Goal: Task Accomplishment & Management: Complete application form

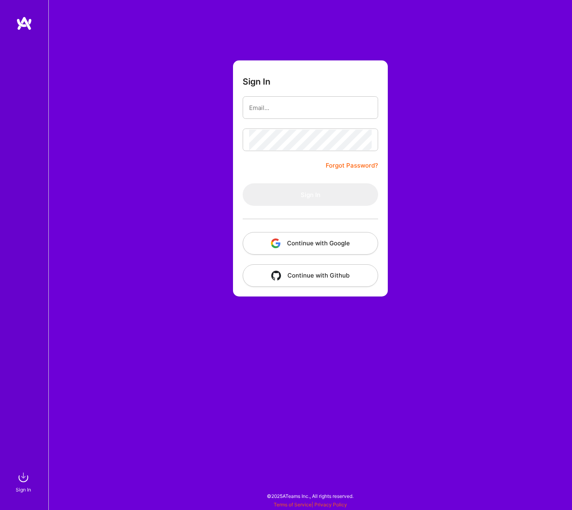
click at [318, 239] on button "Continue with Google" at bounding box center [310, 243] width 135 height 23
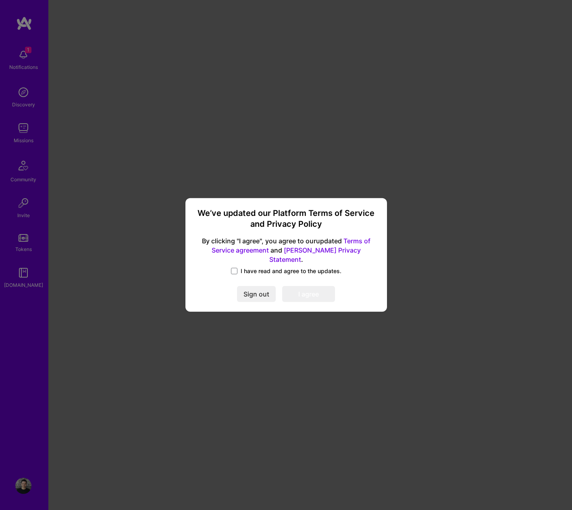
drag, startPoint x: 256, startPoint y: 264, endPoint x: 267, endPoint y: 270, distance: 12.4
click at [256, 267] on span "I have read and agree to the updates." at bounding box center [291, 271] width 101 height 8
click at [0, 0] on input "I have read and agree to the updates." at bounding box center [0, 0] width 0 height 0
click at [314, 291] on button "I agree" at bounding box center [308, 295] width 53 height 16
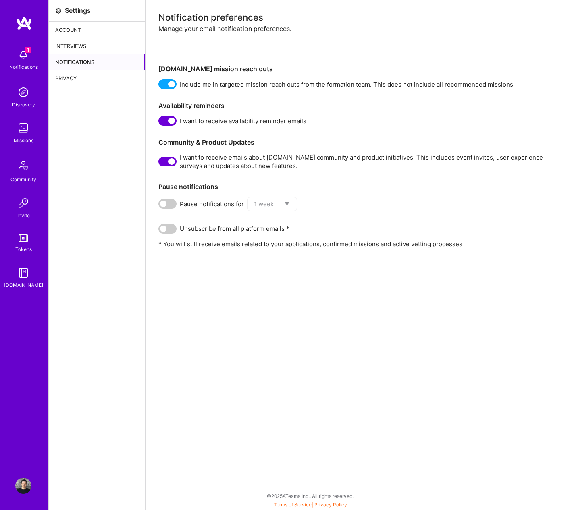
click at [25, 23] on img at bounding box center [24, 23] width 16 height 15
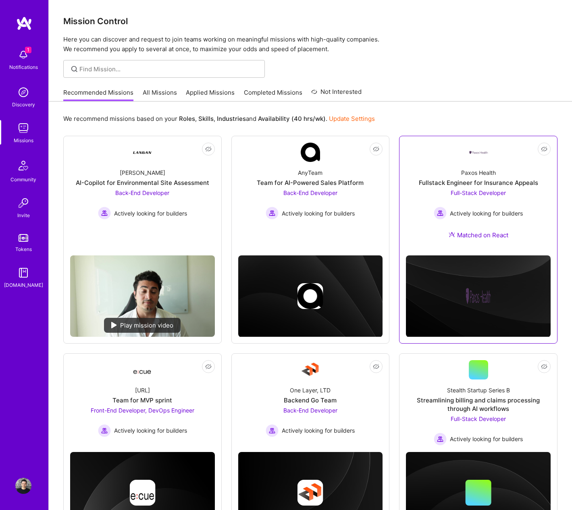
click at [490, 185] on div "Fullstack Engineer for Insurance Appeals" at bounding box center [478, 183] width 119 height 8
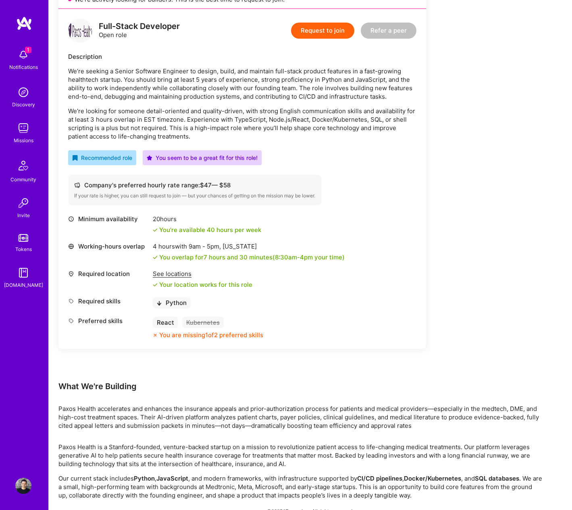
scroll to position [213, 0]
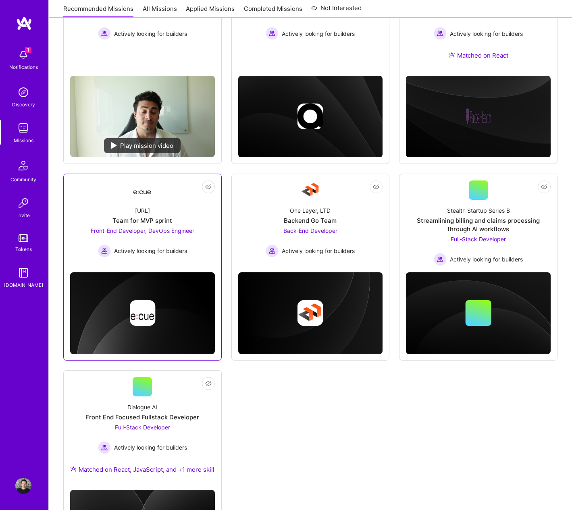
scroll to position [183, 0]
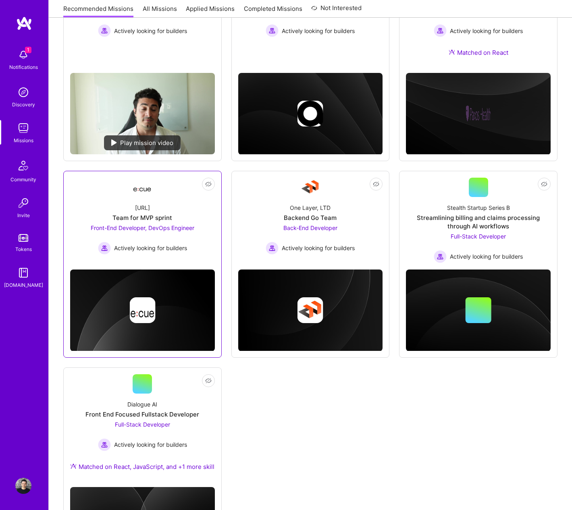
click at [145, 229] on span "Front-End Developer, DevOps Engineer" at bounding box center [143, 227] width 104 height 7
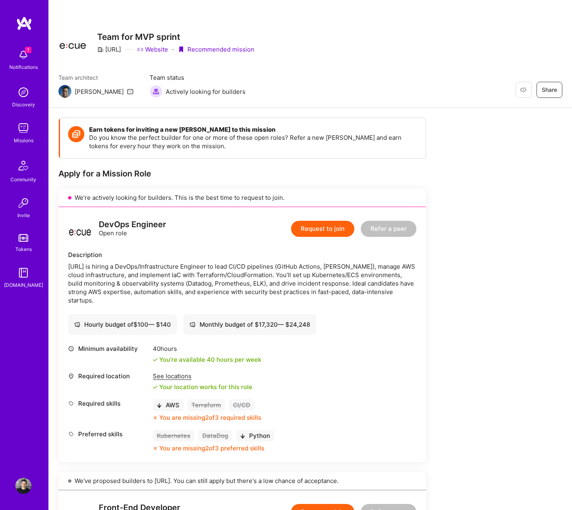
click at [18, 486] on img at bounding box center [23, 486] width 16 height 16
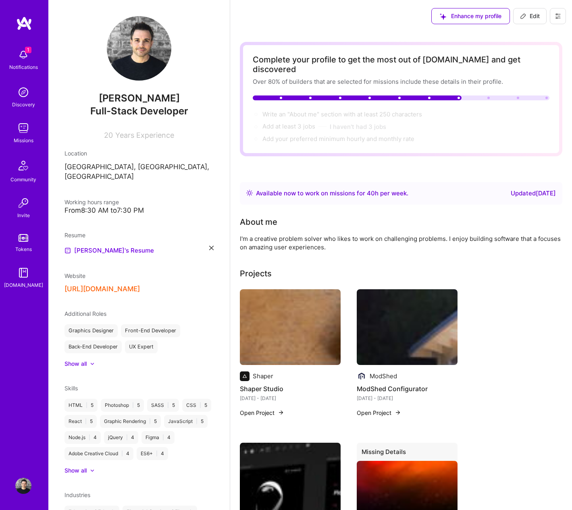
scroll to position [62, 0]
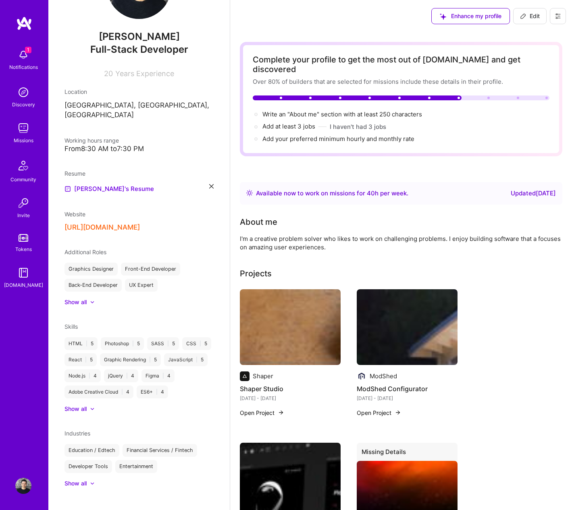
click at [84, 405] on div "Show all" at bounding box center [75, 409] width 22 height 8
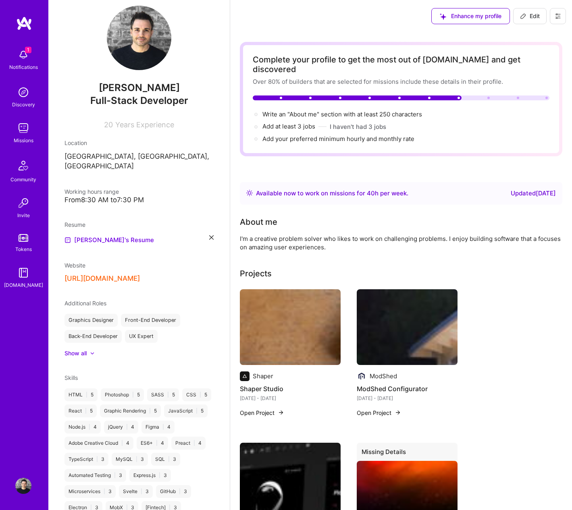
scroll to position [0, 0]
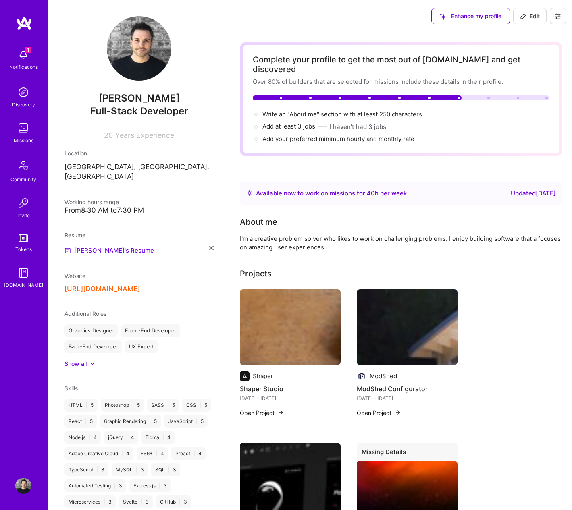
click at [536, 17] on span "Edit" at bounding box center [530, 16] width 20 height 8
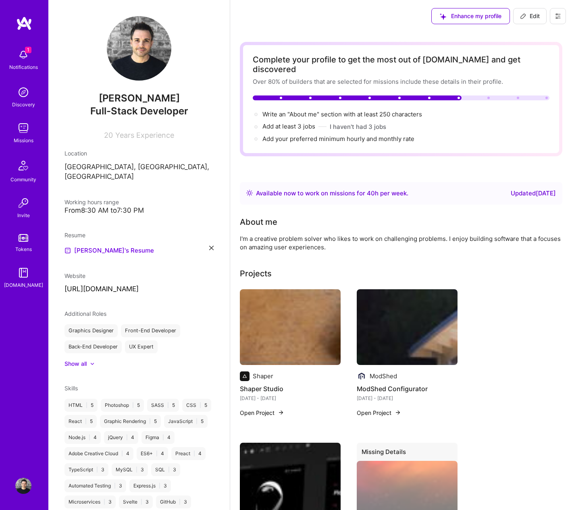
select select "US"
select select "Right Now"
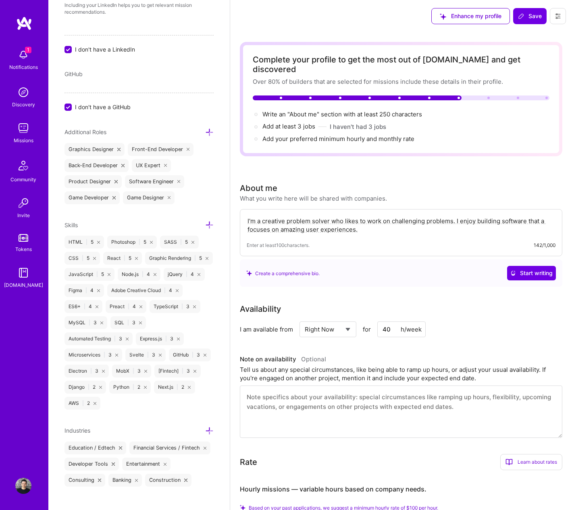
scroll to position [458, 0]
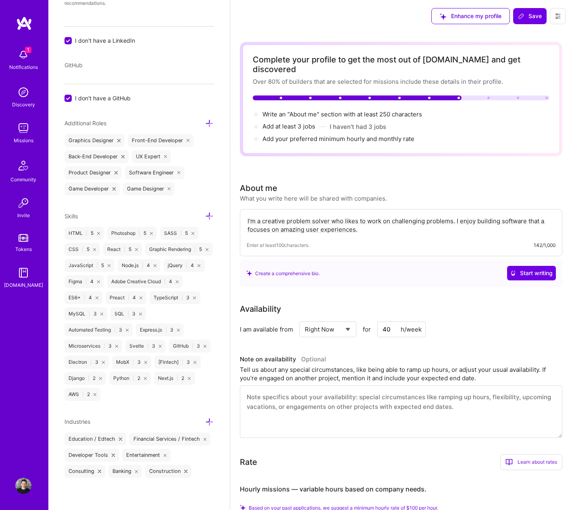
click at [211, 216] on icon at bounding box center [209, 216] width 8 height 8
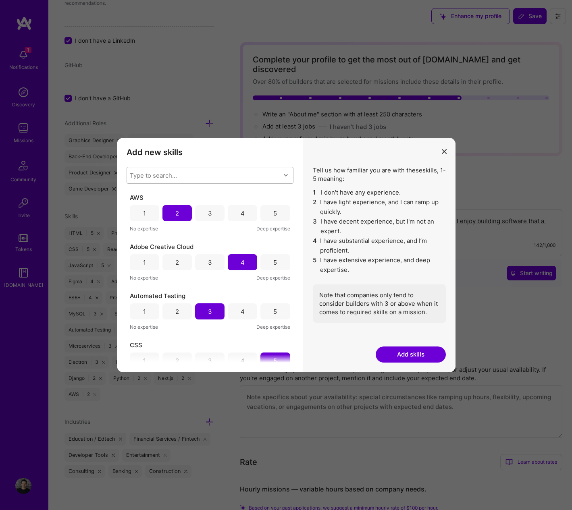
click at [194, 175] on div "Type to search..." at bounding box center [204, 175] width 154 height 16
type input "tailwi"
click at [149, 192] on div "Tailwind CSS" at bounding box center [209, 196] width 157 height 8
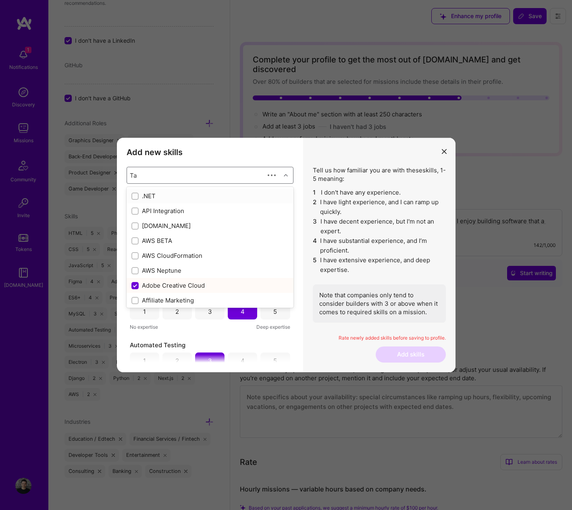
type input "Tai"
checkbox input "false"
checkbox input "true"
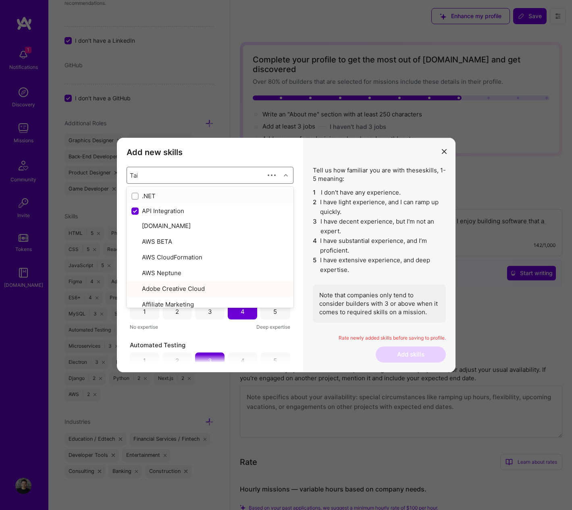
type input "Tail"
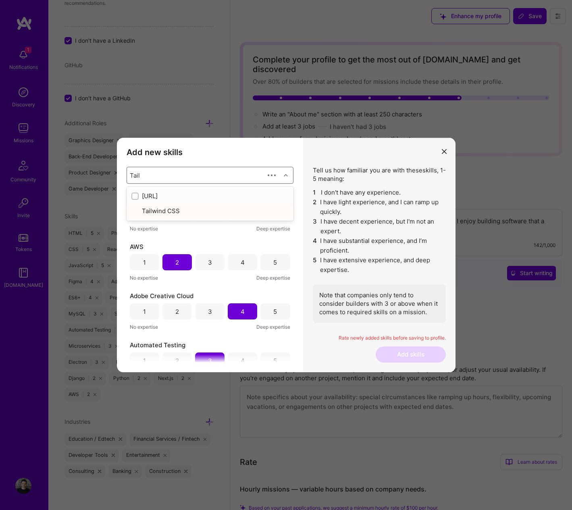
checkbox input "true"
type input "Tailwi"
click at [318, 336] on p "Rate newly added skills before saving to profile." at bounding box center [379, 338] width 133 height 7
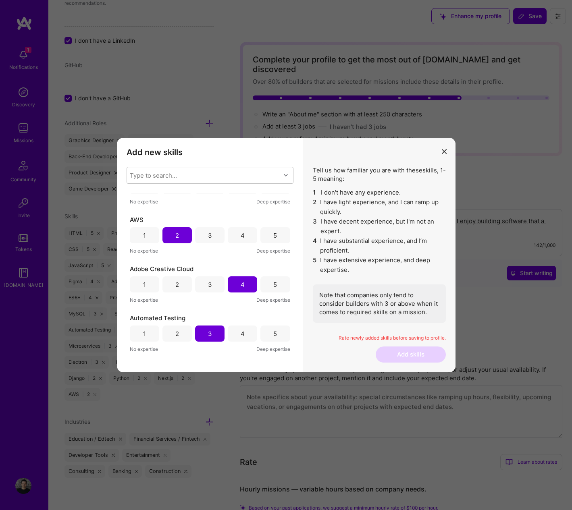
scroll to position [0, 0]
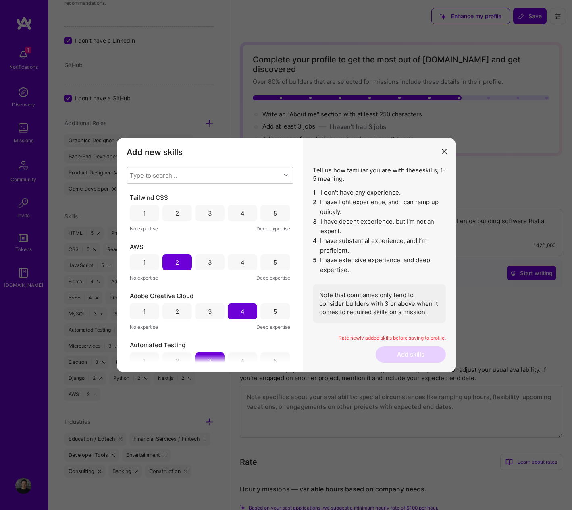
click at [208, 212] on div "3" at bounding box center [210, 213] width 4 height 8
click at [234, 210] on div "4" at bounding box center [242, 213] width 29 height 16
click at [426, 350] on button "Add skills" at bounding box center [411, 355] width 70 height 16
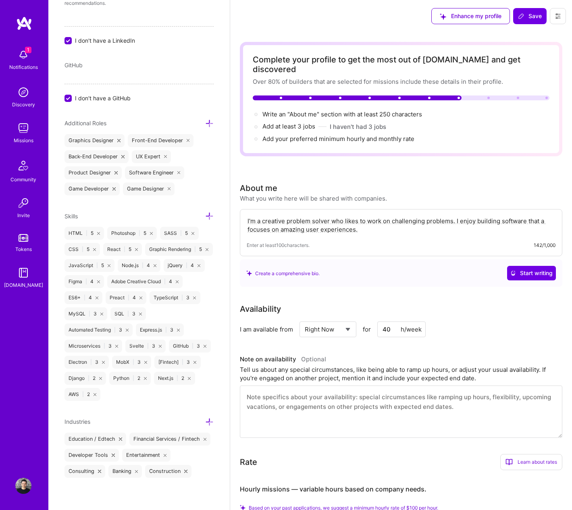
click at [23, 20] on img at bounding box center [24, 23] width 16 height 15
click at [523, 15] on icon at bounding box center [521, 16] width 6 height 6
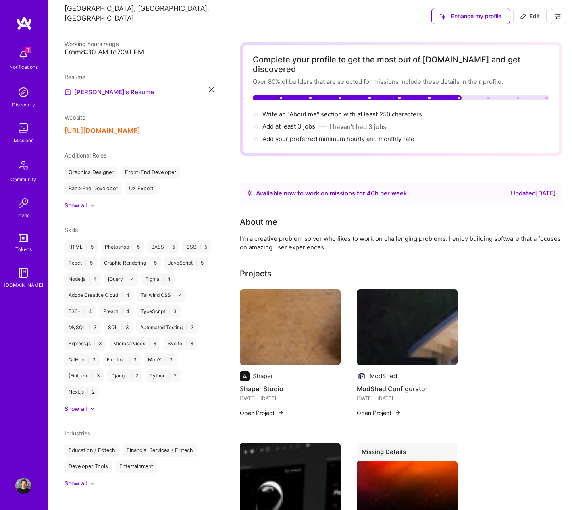
click at [24, 27] on img at bounding box center [24, 23] width 16 height 15
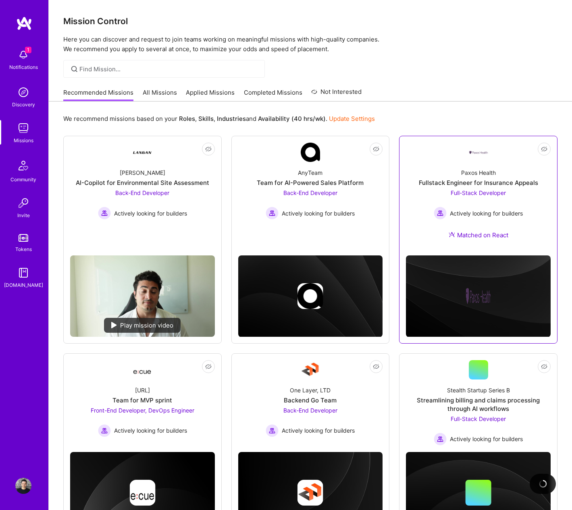
click at [472, 192] on span "Full-Stack Developer" at bounding box center [478, 192] width 55 height 7
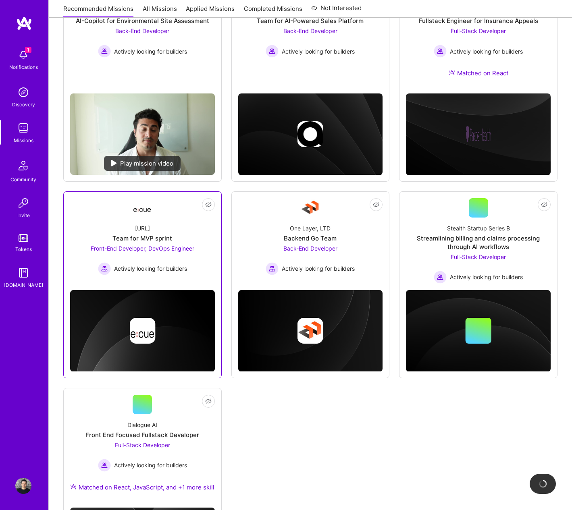
scroll to position [163, 0]
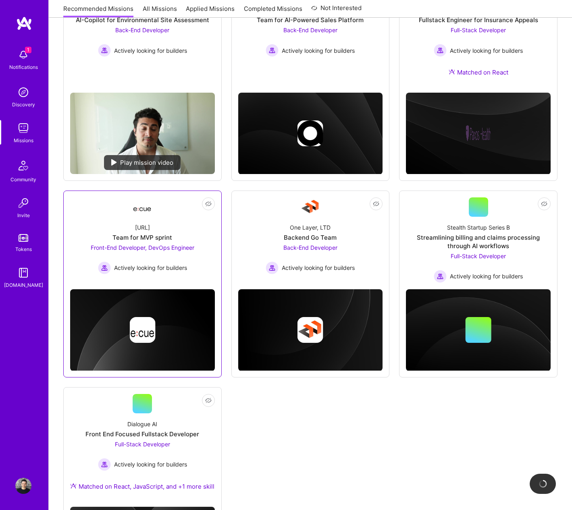
click at [150, 226] on div "[URL]" at bounding box center [142, 227] width 15 height 8
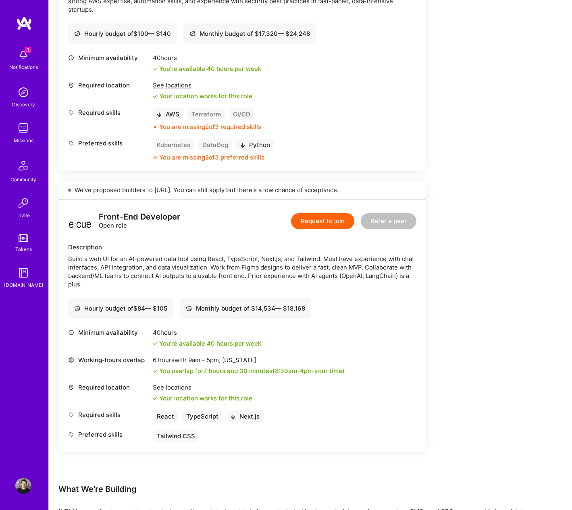
scroll to position [399, 0]
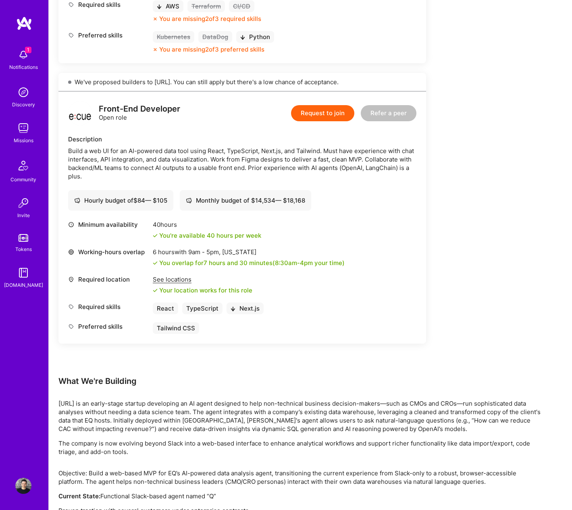
click at [323, 114] on button "Request to join" at bounding box center [322, 113] width 63 height 16
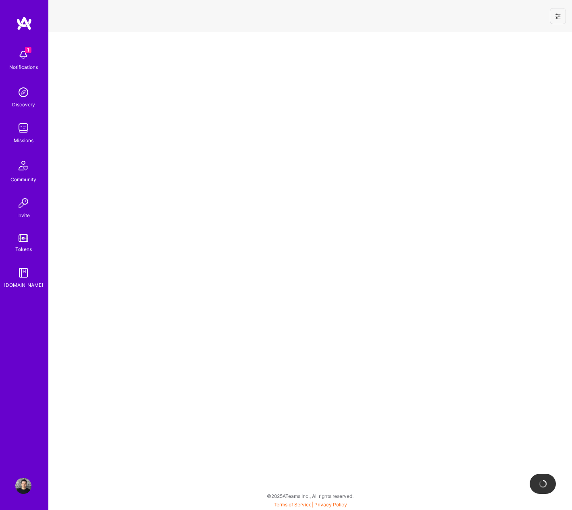
select select "US"
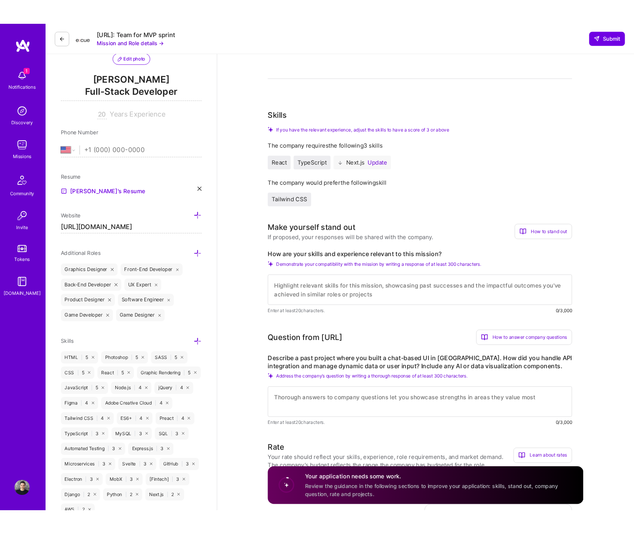
scroll to position [1, 0]
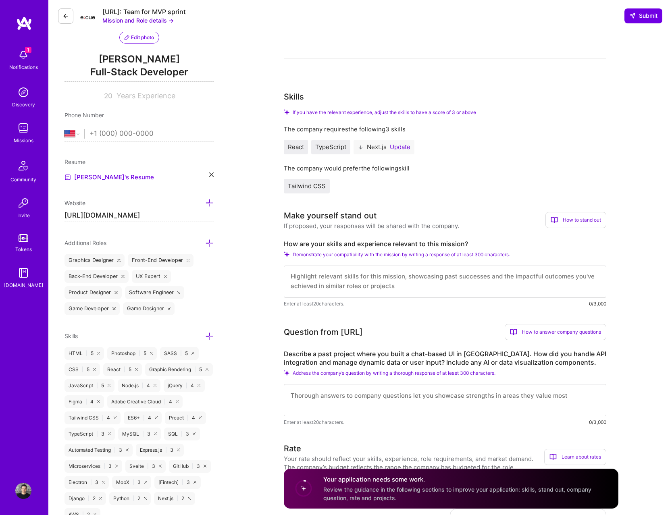
click at [502, 399] on textarea at bounding box center [445, 400] width 322 height 32
click at [443, 397] on textarea at bounding box center [445, 400] width 322 height 32
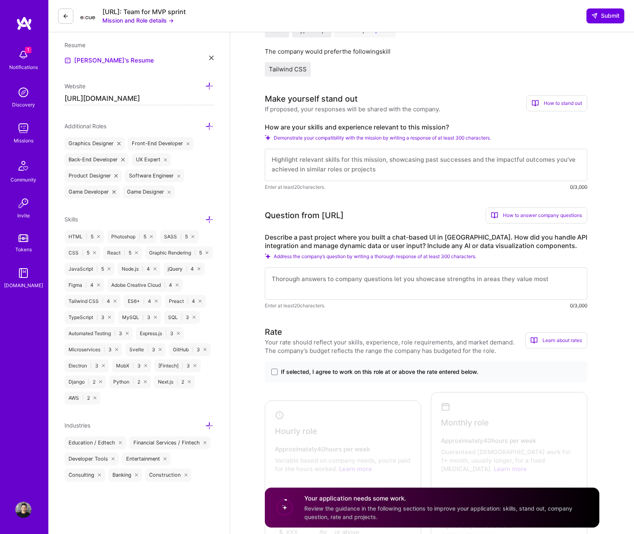
scroll to position [204, 0]
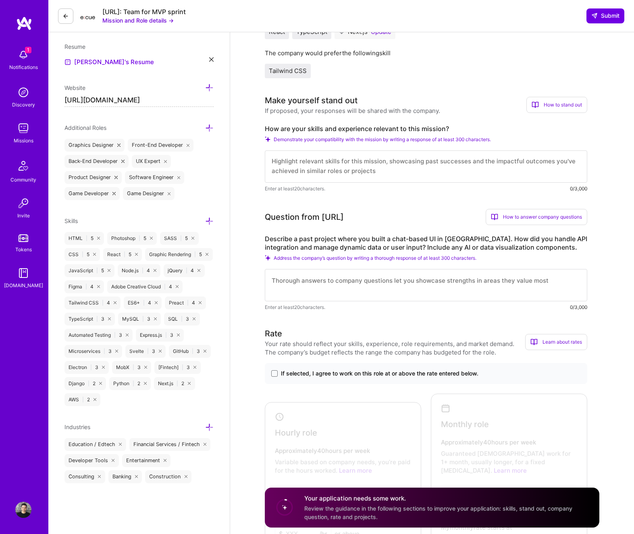
click at [396, 283] on textarea at bounding box center [426, 285] width 322 height 32
click at [408, 374] on span "If selected, I agree to work on this role at or above the rate entered below." at bounding box center [379, 373] width 197 height 8
click at [0, 0] on input "If selected, I agree to work on this role at or above the rate entered below." at bounding box center [0, 0] width 0 height 0
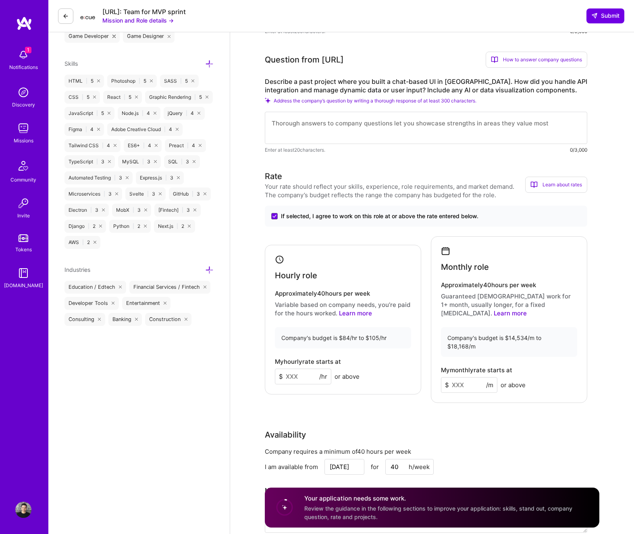
scroll to position [362, 0]
click at [299, 368] on input at bounding box center [303, 375] width 56 height 16
type input "90"
click at [572, 395] on div "Front-End Developer role description Build a web UI for an AI-powered data tool…" at bounding box center [432, 534] width 404 height 1725
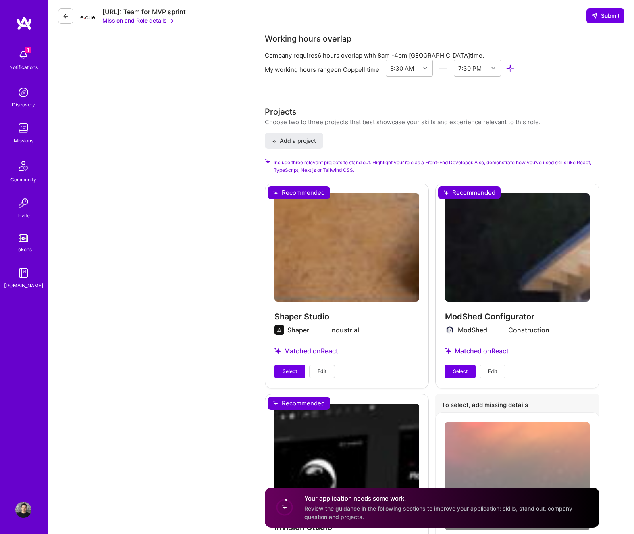
scroll to position [925, 0]
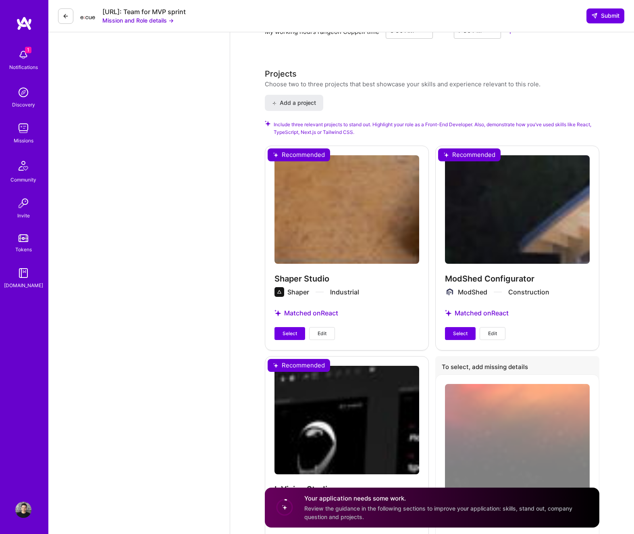
click at [295, 330] on span "Select" at bounding box center [290, 333] width 15 height 7
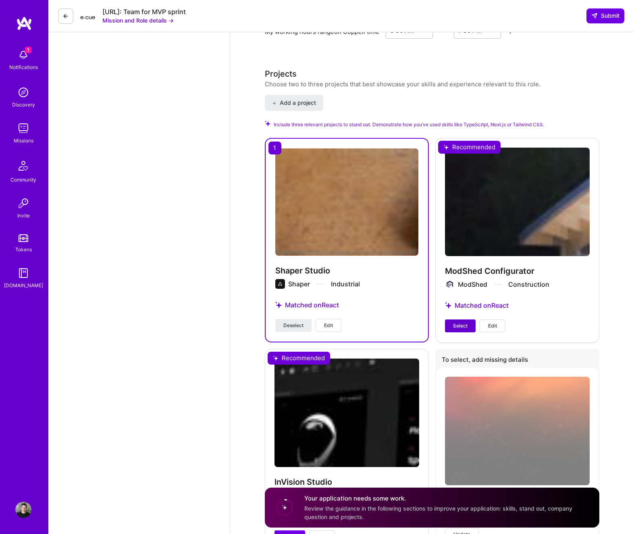
click at [469, 319] on button "Select" at bounding box center [460, 325] width 31 height 13
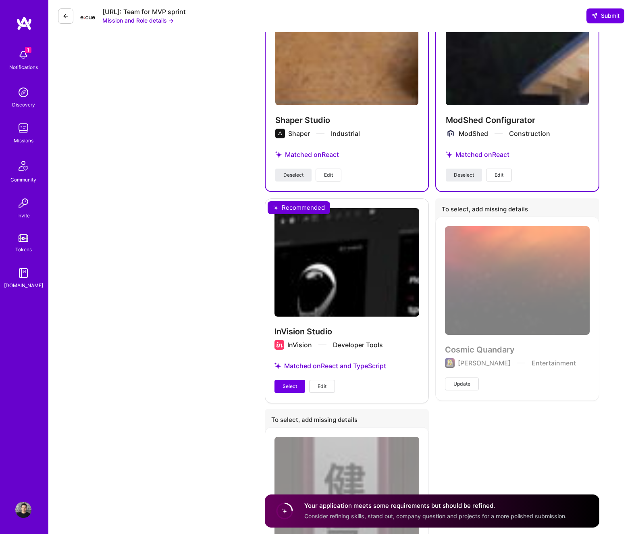
scroll to position [1076, 0]
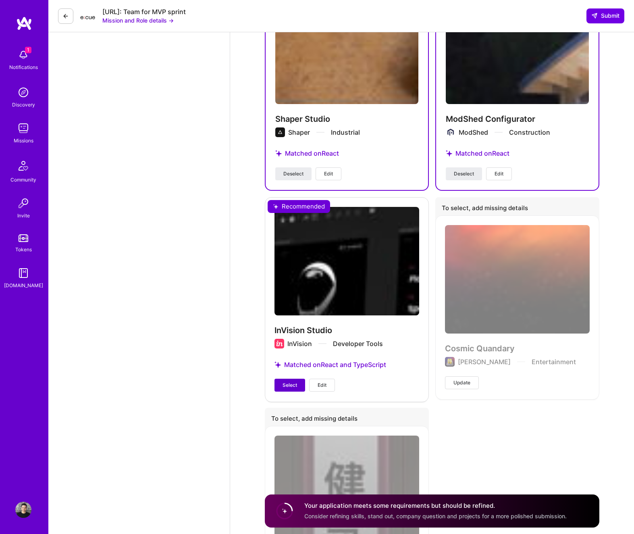
click at [295, 381] on span "Select" at bounding box center [290, 384] width 15 height 7
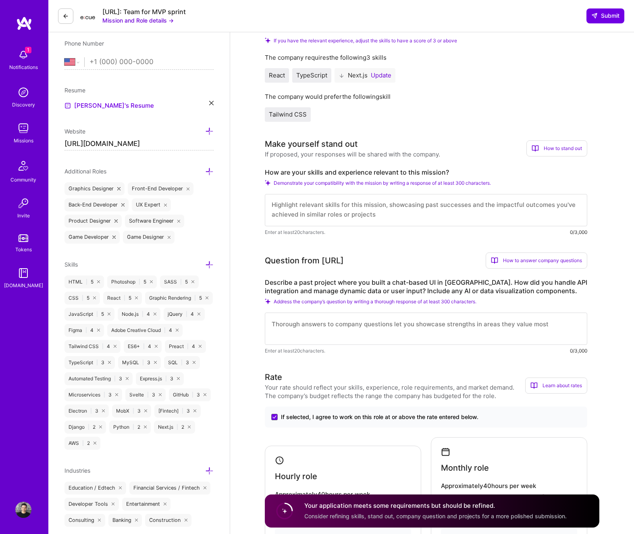
scroll to position [158, 0]
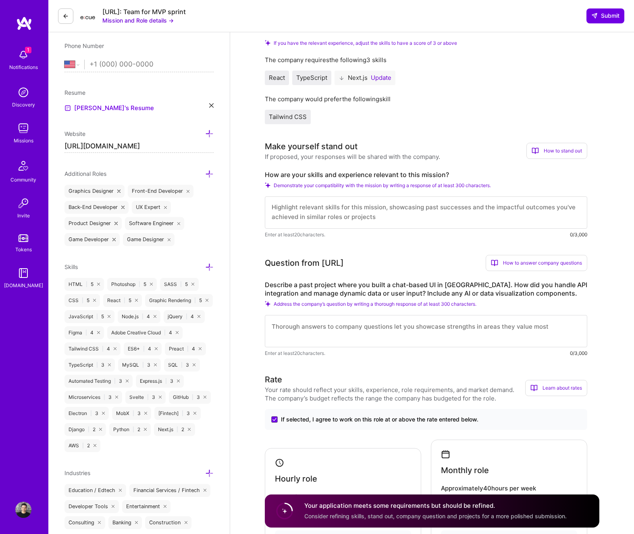
click at [348, 208] on textarea at bounding box center [426, 212] width 322 height 32
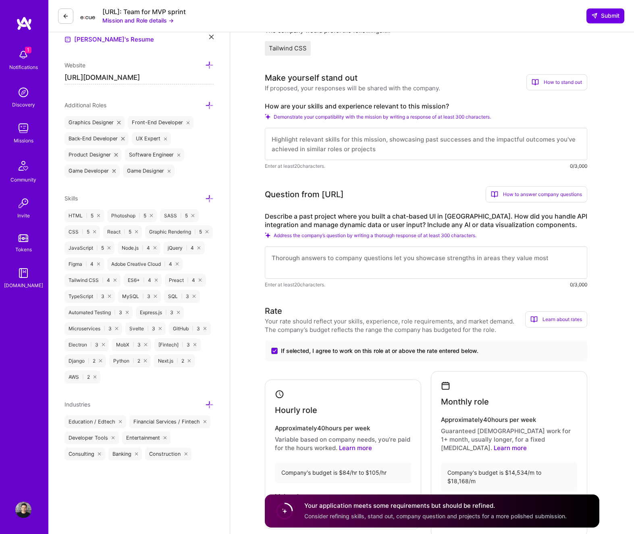
scroll to position [275, 0]
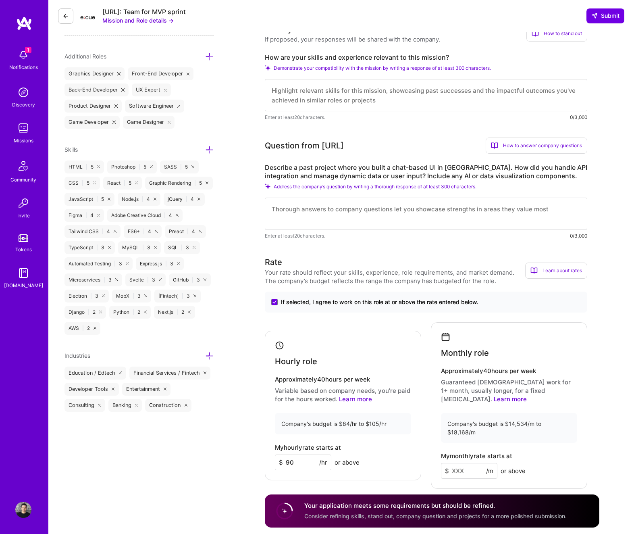
click at [372, 215] on textarea at bounding box center [426, 213] width 322 height 32
type textarea "I've built many applications using websockets and"
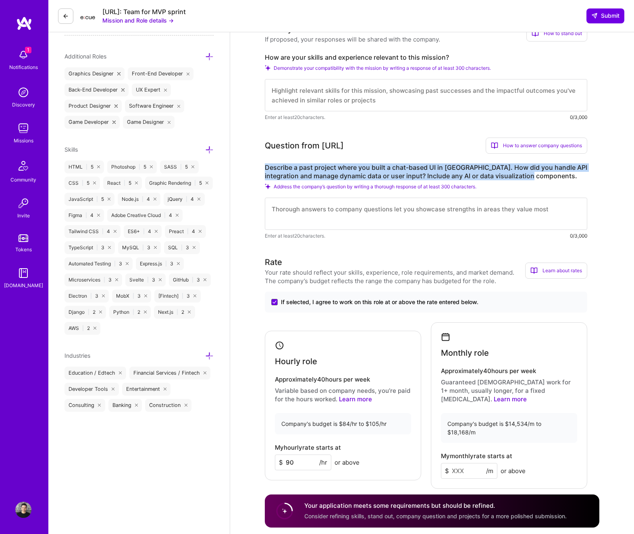
drag, startPoint x: 266, startPoint y: 169, endPoint x: 528, endPoint y: 176, distance: 262.1
click at [528, 176] on label "Describe a past project where you built a chat-based UI in [GEOGRAPHIC_DATA]. H…" at bounding box center [426, 171] width 322 height 17
copy label "Describe a past project where you built a chat-based UI in [GEOGRAPHIC_DATA]. H…"
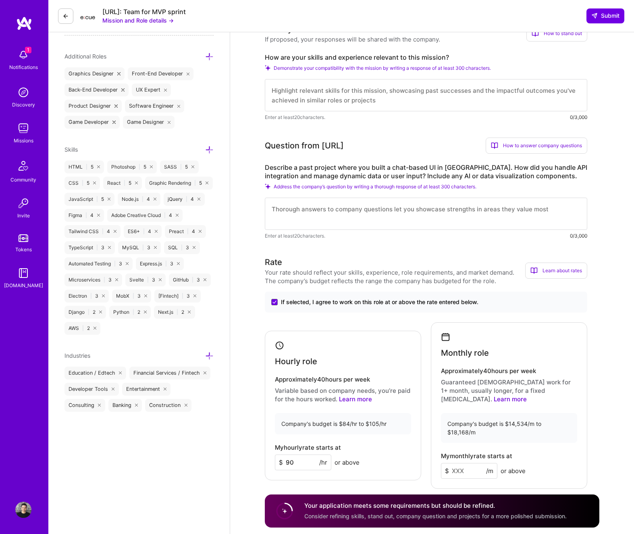
click at [333, 210] on textarea at bounding box center [426, 213] width 322 height 32
paste textarea "In my experience, I've worked with WebSockets and [DOMAIN_NAME] to handle messa…"
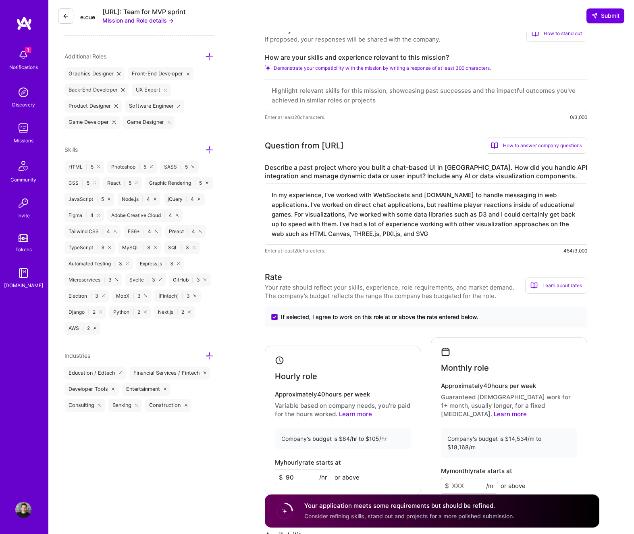
click at [299, 206] on textarea "In my experience, I've worked with WebSockets and [DOMAIN_NAME] to handle messa…" at bounding box center [426, 213] width 322 height 61
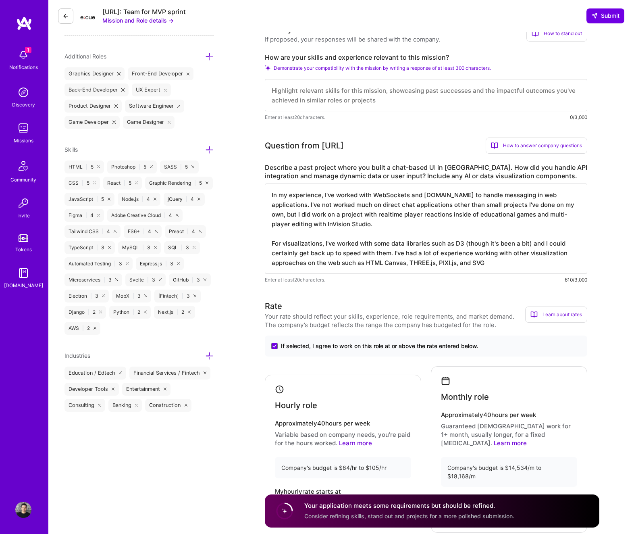
click at [384, 254] on textarea "In my experience, I've worked with WebSockets and [DOMAIN_NAME] to handle messa…" at bounding box center [426, 228] width 322 height 90
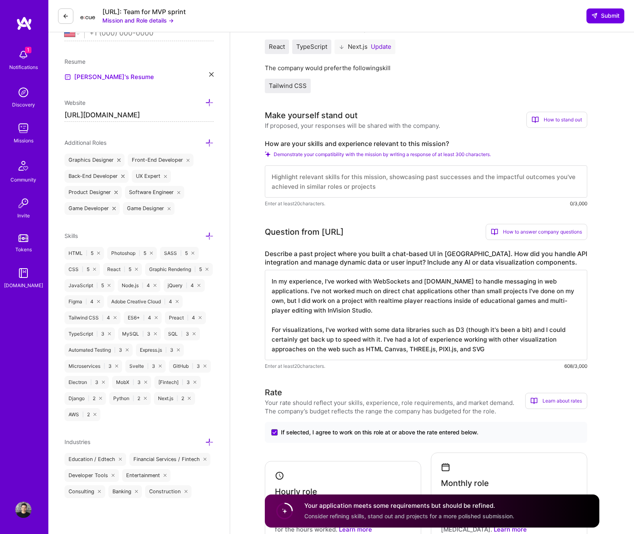
scroll to position [211, 0]
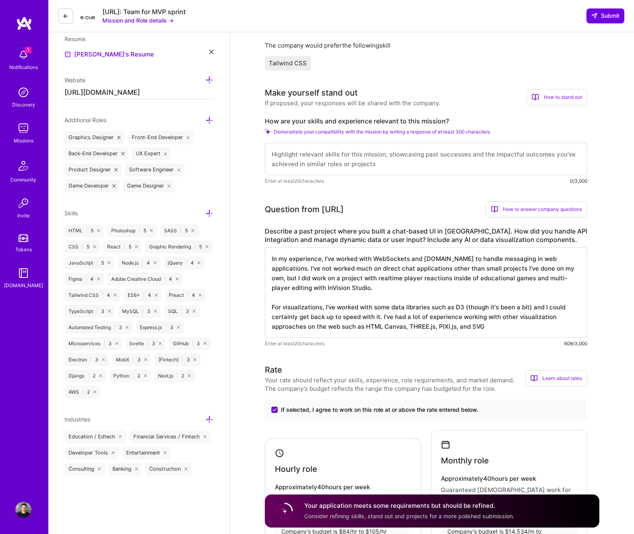
click at [370, 161] on textarea at bounding box center [426, 159] width 322 height 32
click at [569, 259] on textarea "In my experience, I've worked with WebSockets and [DOMAIN_NAME] to handle messa…" at bounding box center [426, 292] width 322 height 90
click at [440, 276] on textarea "In my experience, I've worked with WebSockets and [DOMAIN_NAME] to handle messa…" at bounding box center [426, 292] width 322 height 90
click at [509, 279] on textarea "In my experience, I've worked with WebSockets and [DOMAIN_NAME] to handle messa…" at bounding box center [426, 292] width 322 height 90
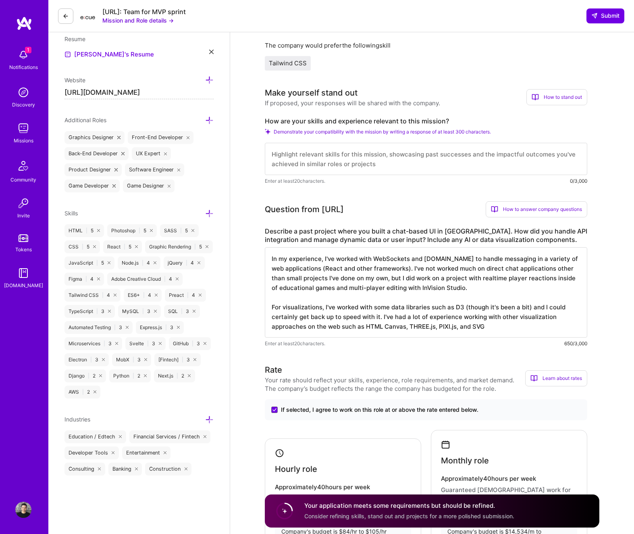
click at [440, 280] on textarea "In my experience, I've worked with WebSockets and [DOMAIN_NAME] to handle messa…" at bounding box center [426, 292] width 322 height 90
click at [435, 279] on textarea "In my experience, I've worked with WebSockets and [DOMAIN_NAME] to handle messa…" at bounding box center [426, 292] width 322 height 90
type textarea "In my experience, I've worked with WebSockets and [DOMAIN_NAME] to handle messa…"
click at [387, 162] on textarea at bounding box center [426, 159] width 322 height 32
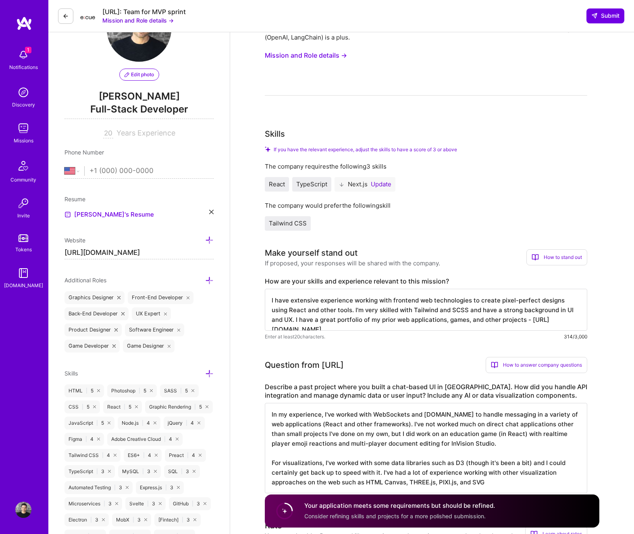
scroll to position [52, 0]
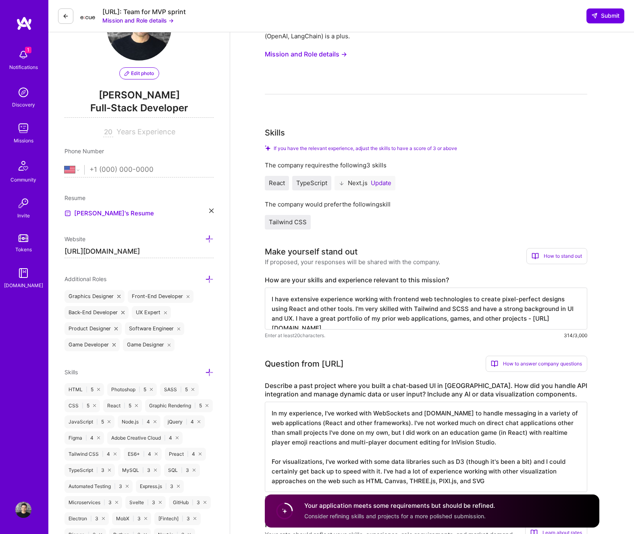
click at [454, 317] on textarea "I have extensive experience working with frontend web technologies to create pi…" at bounding box center [426, 308] width 322 height 42
type textarea "I have extensive experience working with frontend web technologies to create pi…"
click at [474, 428] on textarea "In my experience, I've worked with WebSockets and [DOMAIN_NAME] to handle messa…" at bounding box center [426, 446] width 322 height 90
click at [387, 183] on button "Update" at bounding box center [381, 183] width 21 height 6
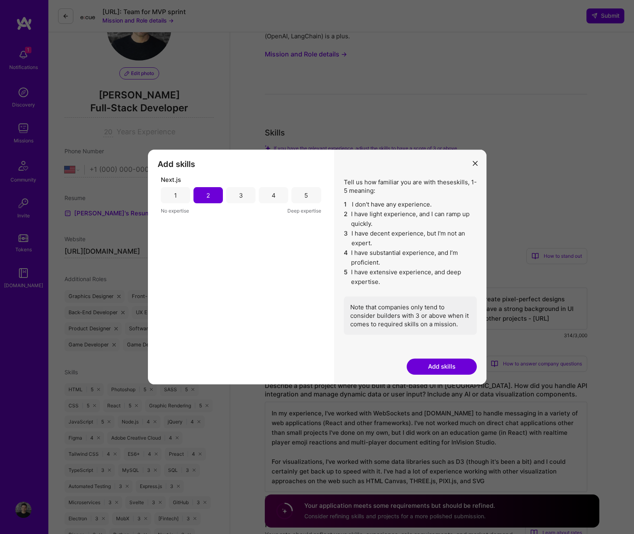
click at [268, 197] on div "4" at bounding box center [273, 195] width 29 height 16
click at [429, 362] on button "Add skills" at bounding box center [442, 366] width 70 height 16
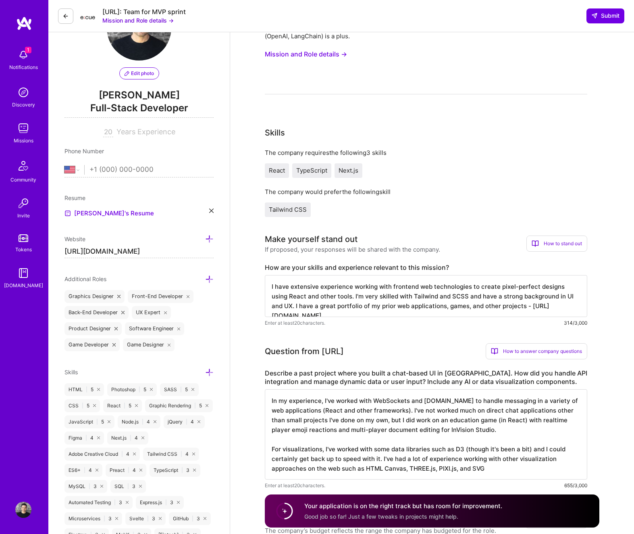
click at [345, 170] on span "Next.js" at bounding box center [349, 170] width 20 height 8
click at [353, 172] on span "Next.js" at bounding box center [349, 170] width 20 height 8
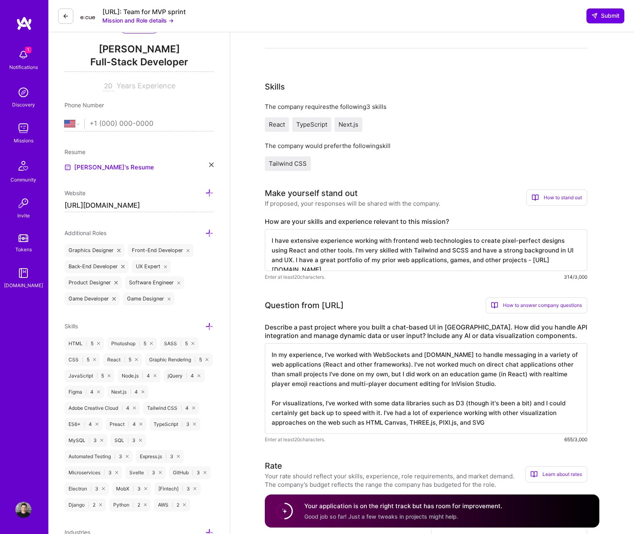
scroll to position [0, 0]
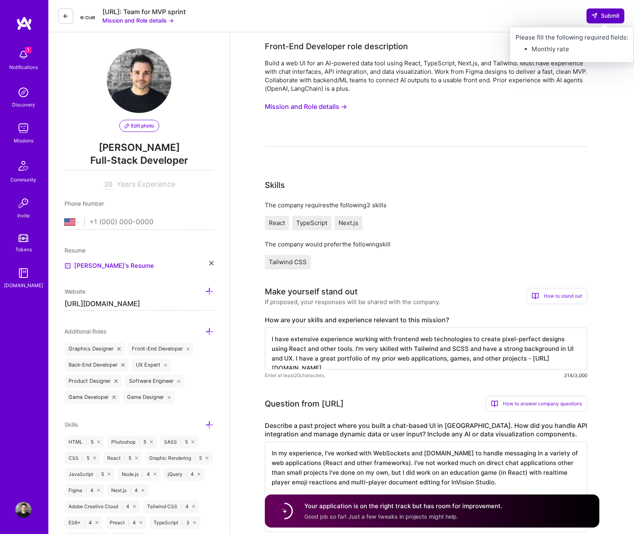
click at [572, 20] on button "Submit" at bounding box center [605, 15] width 38 height 15
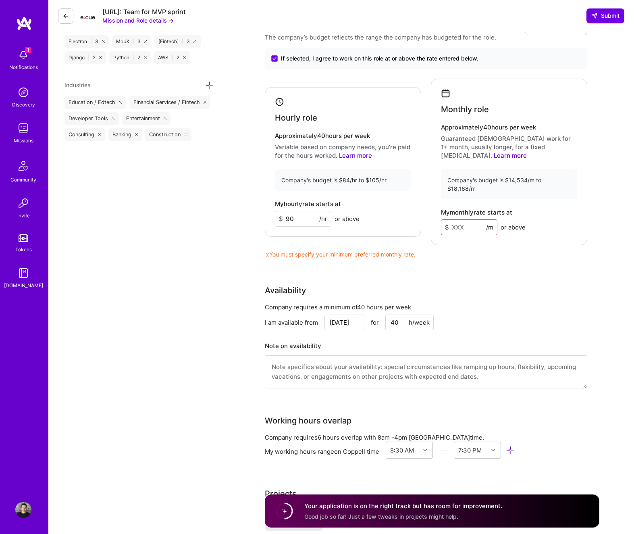
scroll to position [529, 0]
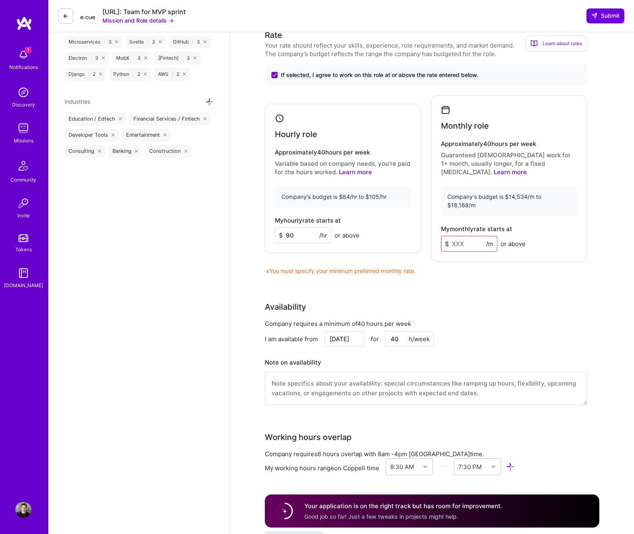
click at [472, 236] on input at bounding box center [469, 244] width 56 height 16
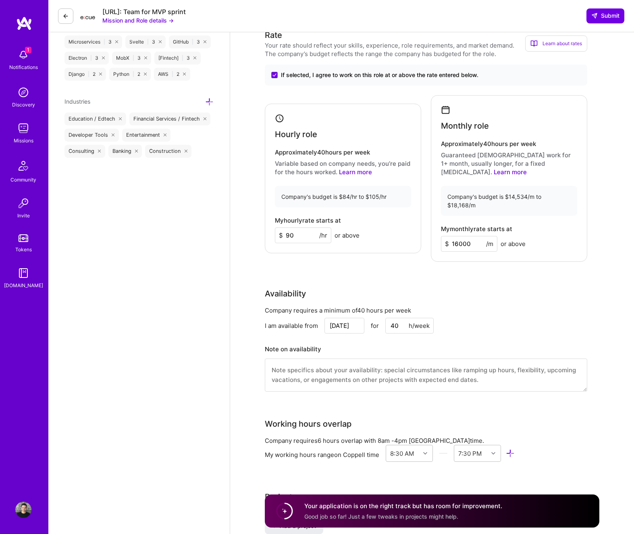
type input "16000"
click at [572, 89] on div "Front-End Developer role description Build a web UI for an AI-powered data tool…" at bounding box center [432, 371] width 404 height 1737
click at [572, 18] on span "Submit" at bounding box center [605, 16] width 28 height 8
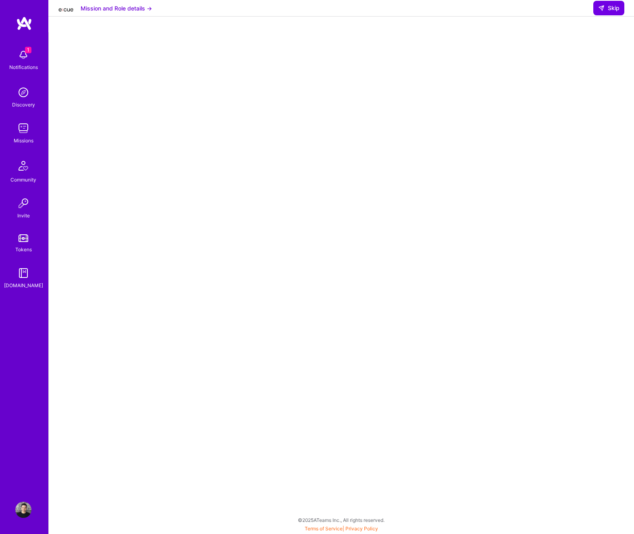
click at [562, 189] on div at bounding box center [341, 242] width 553 height 405
click at [558, 253] on div at bounding box center [341, 242] width 553 height 405
click at [123, 15] on button "Mission and Role details →" at bounding box center [116, 16] width 71 height 8
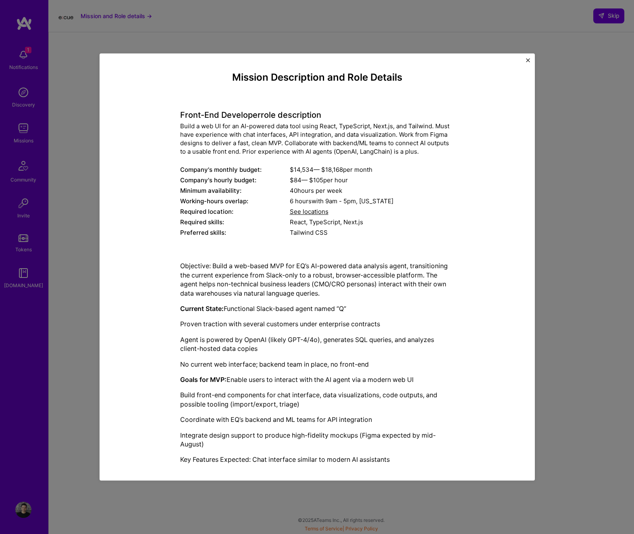
click at [526, 60] on img "Close" at bounding box center [528, 60] width 4 height 4
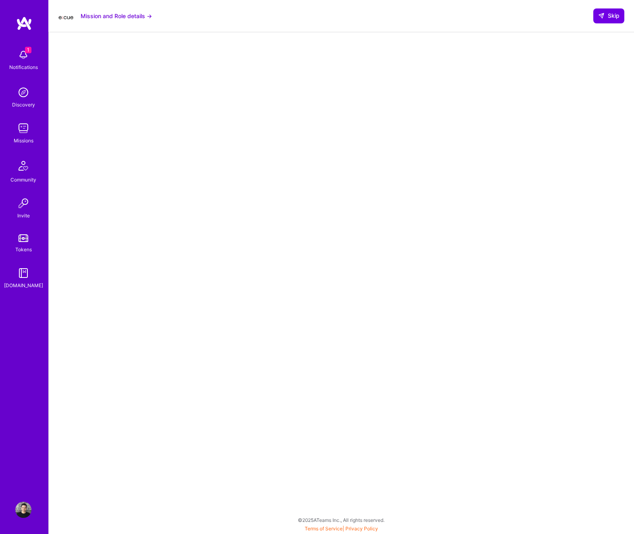
click at [20, 25] on img at bounding box center [24, 23] width 16 height 15
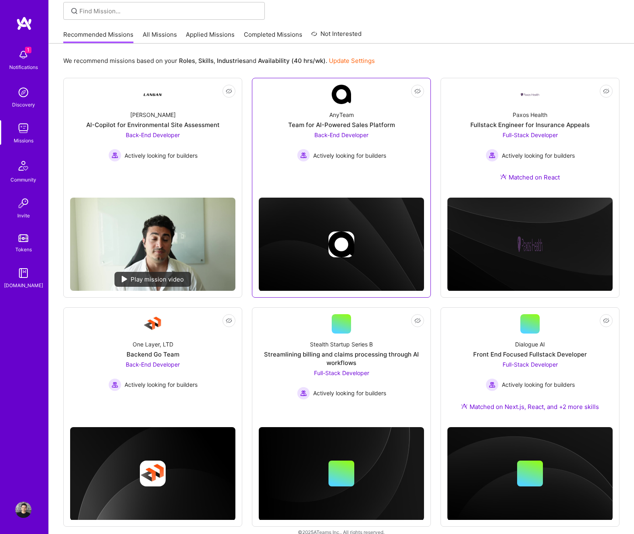
scroll to position [70, 0]
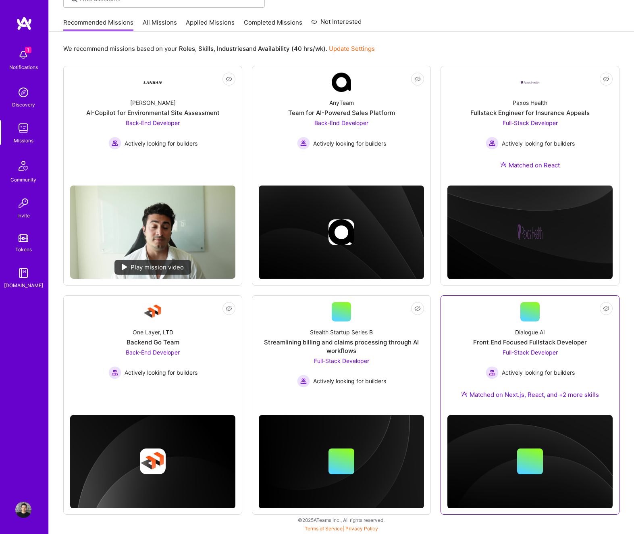
click at [547, 343] on div "Front End Focused Fullstack Developer" at bounding box center [530, 342] width 114 height 8
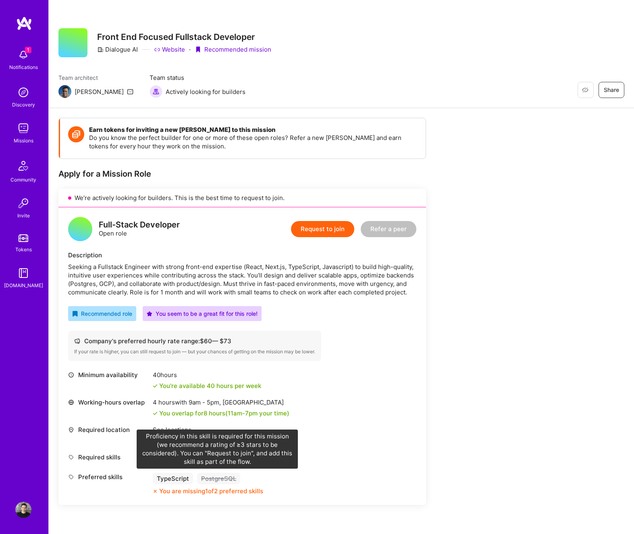
click at [215, 480] on div "PostgreSQL" at bounding box center [218, 478] width 43 height 12
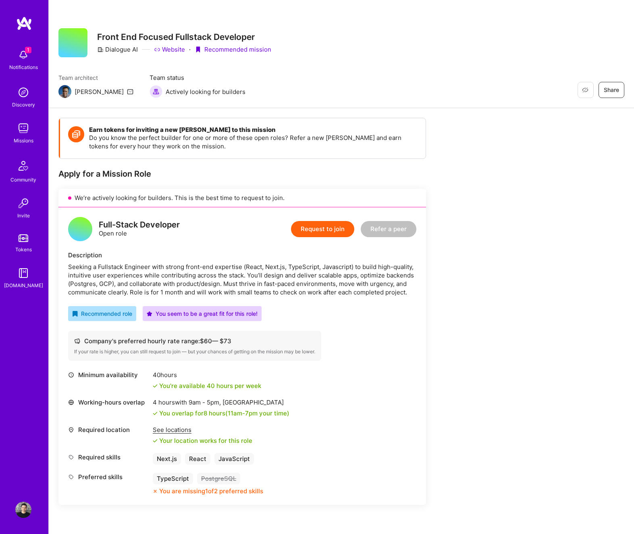
click at [324, 224] on button "Request to join" at bounding box center [322, 229] width 63 height 16
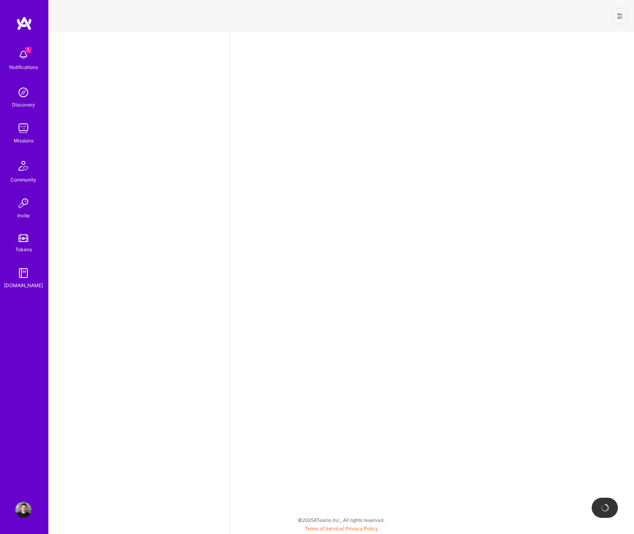
select select "US"
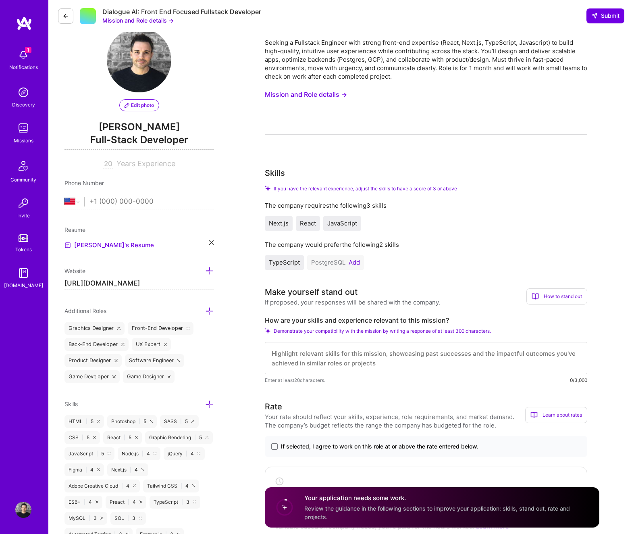
scroll to position [39, 0]
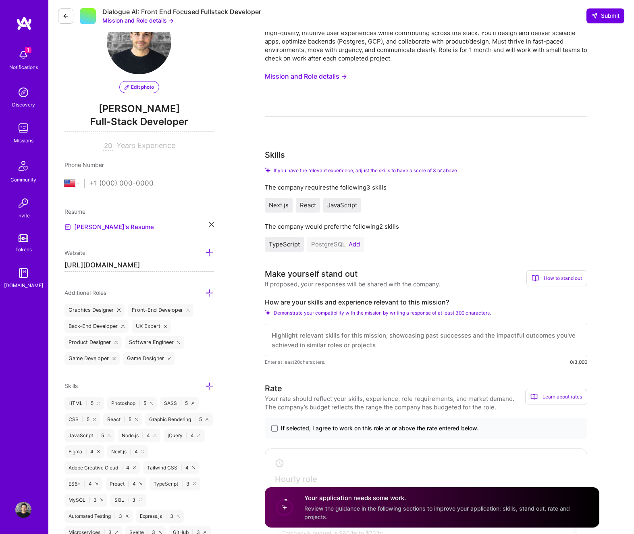
click at [350, 245] on button "Add" at bounding box center [354, 244] width 11 height 6
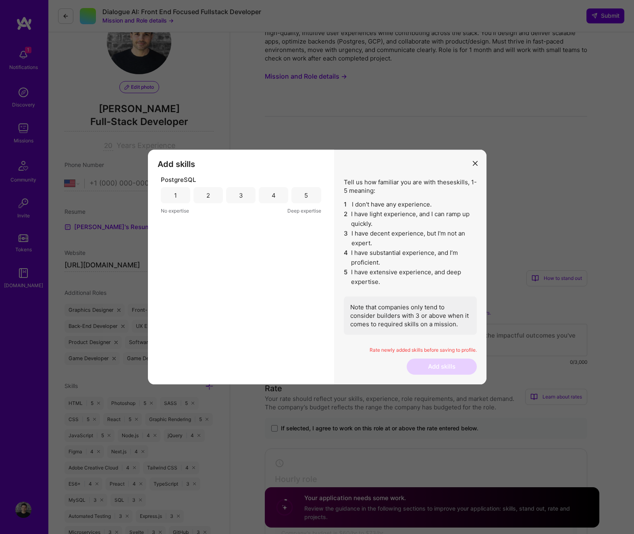
click at [250, 197] on div "3" at bounding box center [240, 195] width 29 height 16
click at [459, 369] on button "Add skills" at bounding box center [442, 366] width 70 height 16
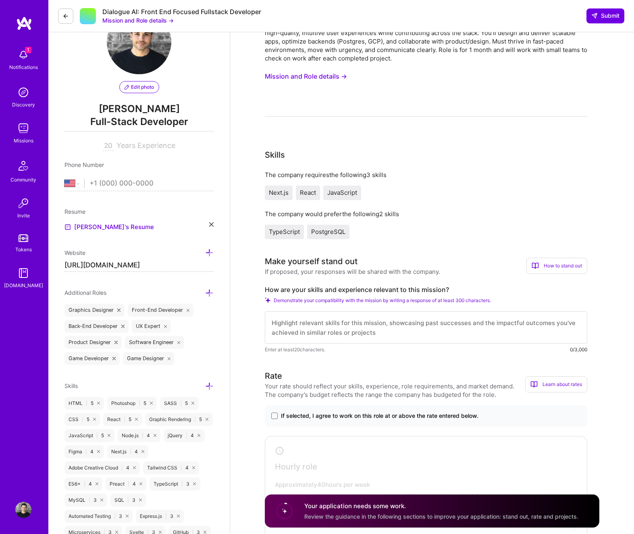
scroll to position [0, 0]
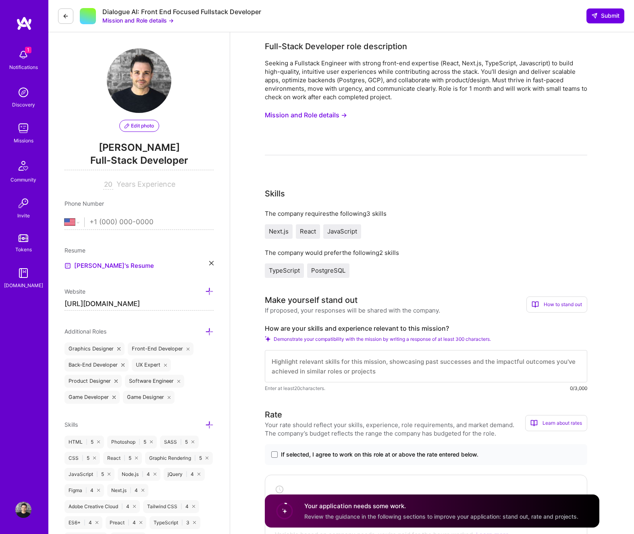
click at [364, 366] on textarea at bounding box center [426, 366] width 322 height 32
paste textarea "In my experience, I've worked with WebSockets and [DOMAIN_NAME] to handle messa…"
type textarea "In my experience, I've worked with WebSockets and [DOMAIN_NAME] to handle messa…"
paste textarea "I have extensive experience working with frontend web technologies to create pi…"
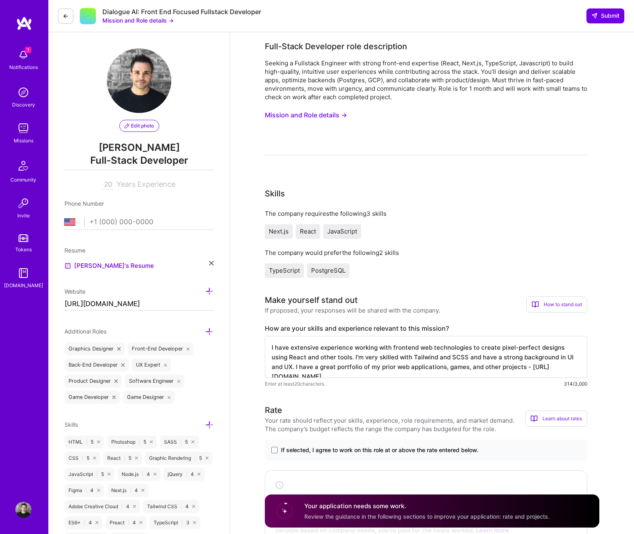
click at [328, 357] on textarea "I have extensive experience working with frontend web technologies to create pi…" at bounding box center [426, 357] width 322 height 42
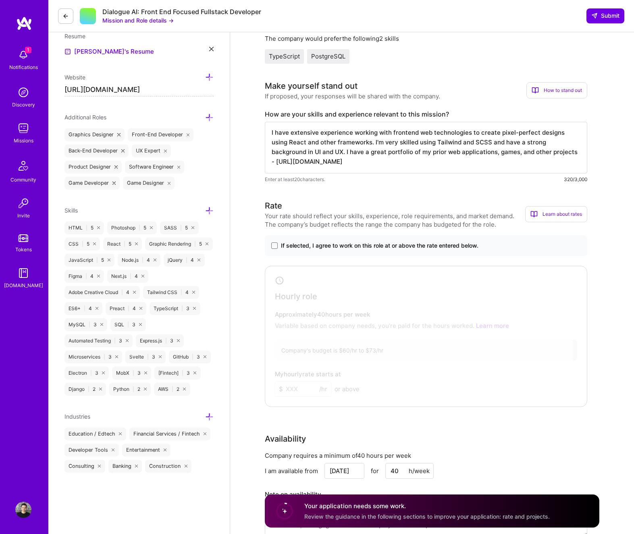
scroll to position [215, 0]
type textarea "I have extensive experience working with frontend web technologies to create pi…"
click at [322, 247] on span "If selected, I agree to work on this role at or above the rate entered below." at bounding box center [379, 244] width 197 height 8
click at [0, 0] on input "If selected, I agree to work on this role at or above the rate entered below." at bounding box center [0, 0] width 0 height 0
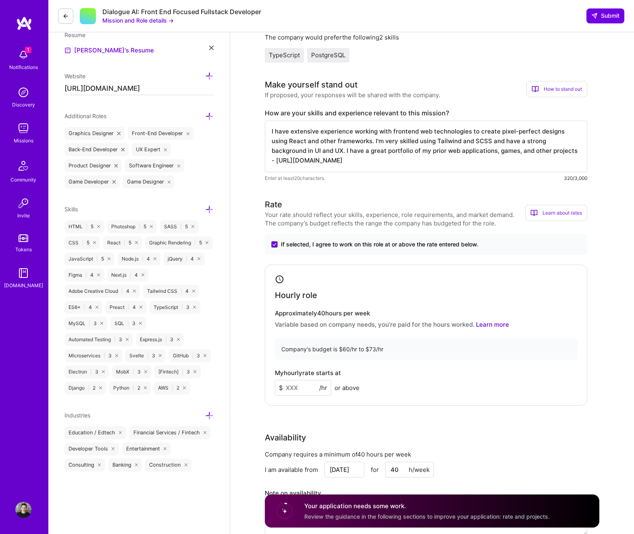
drag, startPoint x: 300, startPoint y: 387, endPoint x: 305, endPoint y: 388, distance: 5.4
click at [300, 387] on input at bounding box center [303, 388] width 56 height 16
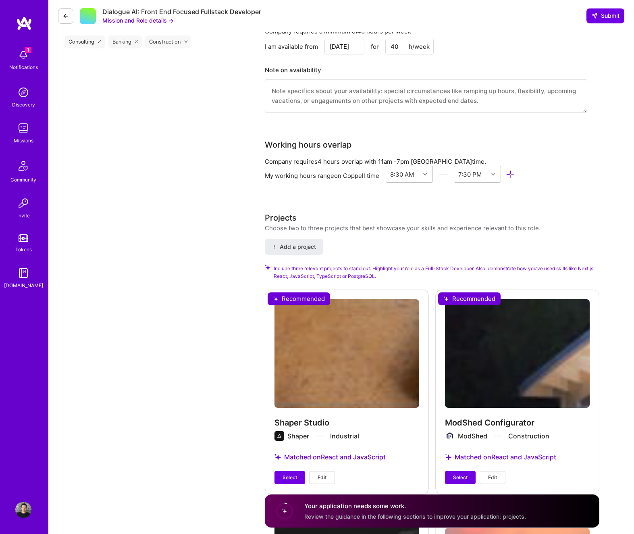
scroll to position [679, 0]
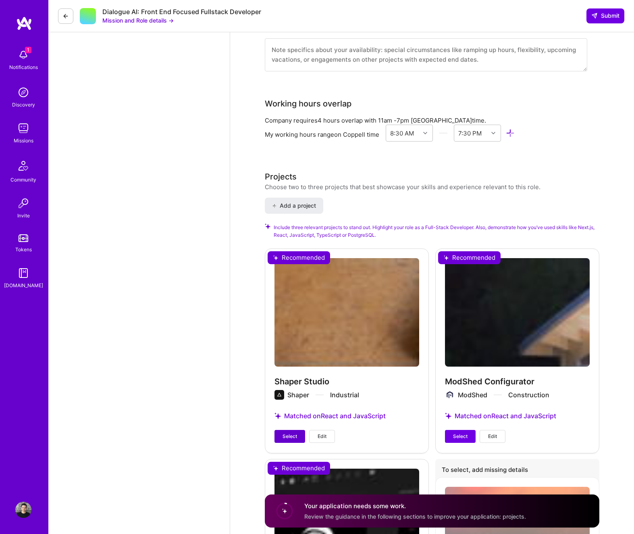
type input "70"
click at [298, 440] on button "Select" at bounding box center [289, 436] width 31 height 13
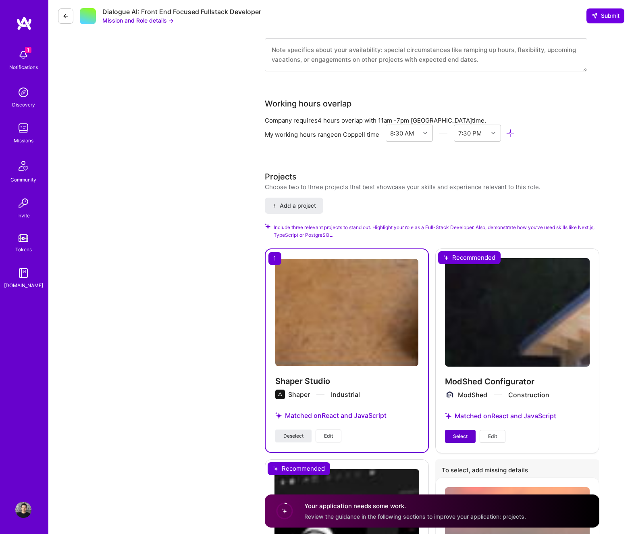
click at [469, 437] on button "Select" at bounding box center [460, 436] width 31 height 13
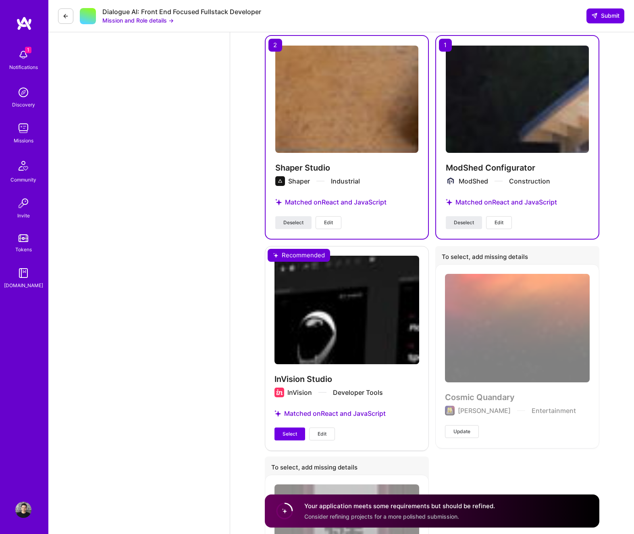
scroll to position [901, 0]
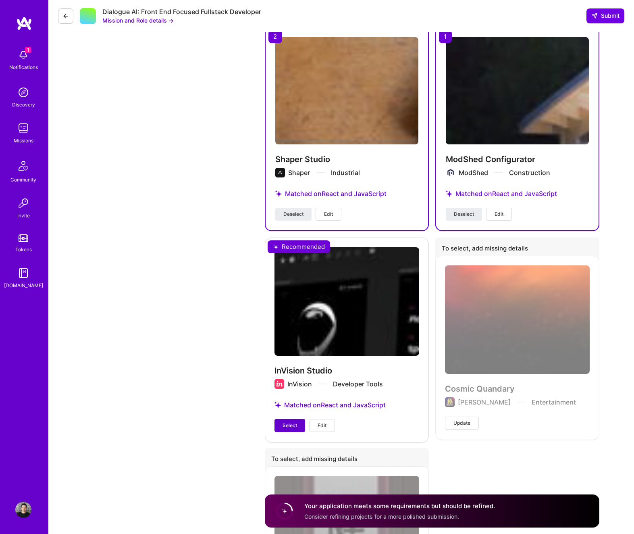
click at [285, 423] on span "Select" at bounding box center [290, 425] width 15 height 7
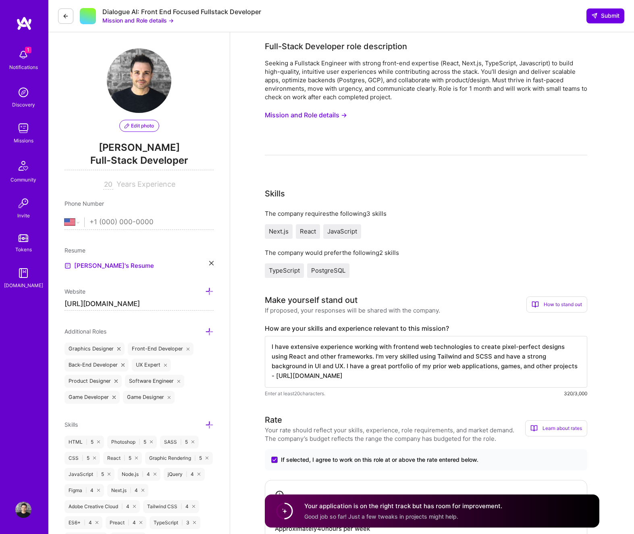
scroll to position [0, 0]
click at [295, 368] on textarea "I have extensive experience working with frontend web technologies to create pi…" at bounding box center [426, 362] width 322 height 52
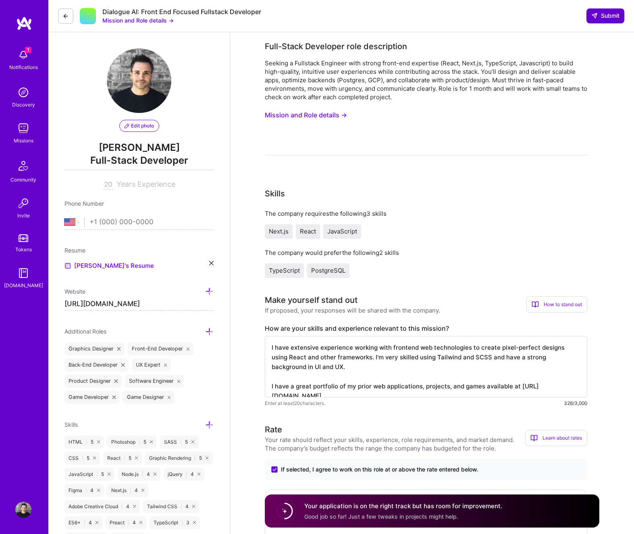
type textarea "I have extensive experience working with frontend web technologies to create pi…"
click at [600, 20] on button "Submit" at bounding box center [605, 15] width 38 height 15
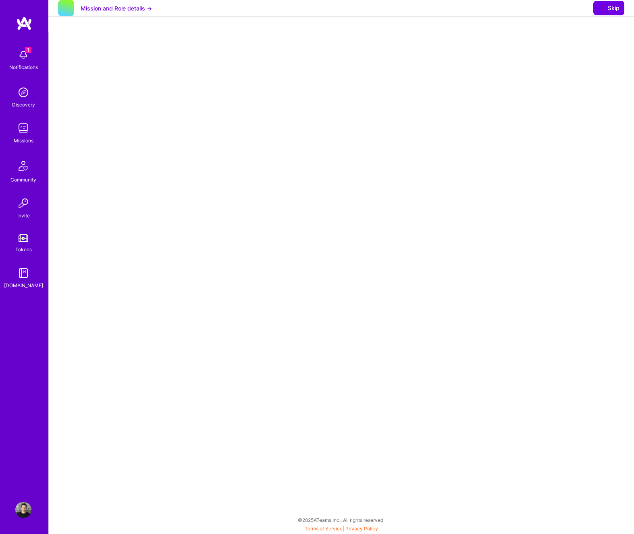
select select "US"
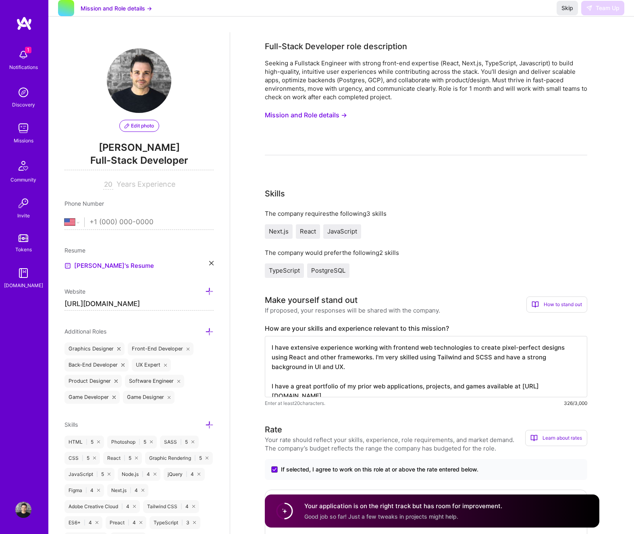
click at [24, 27] on img at bounding box center [24, 23] width 16 height 15
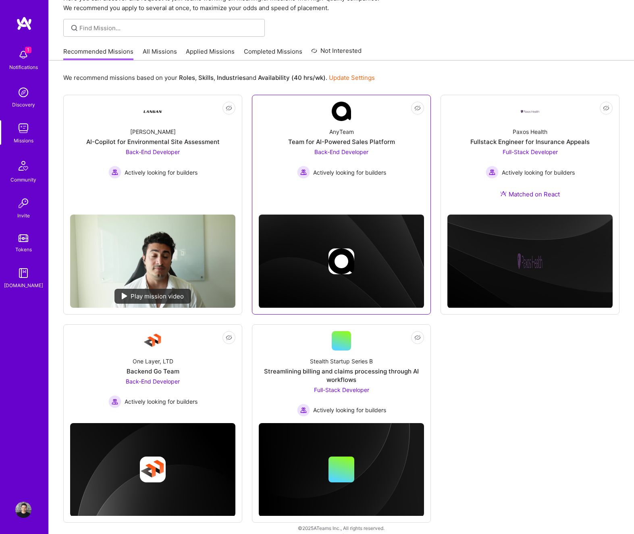
scroll to position [49, 0]
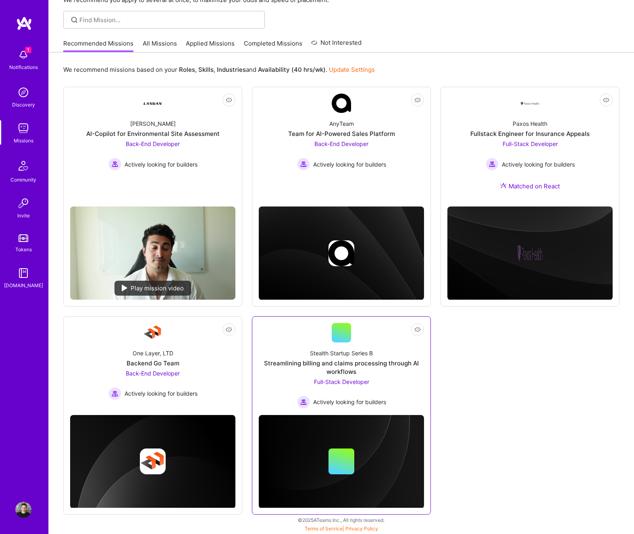
click at [359, 382] on span "Full-Stack Developer" at bounding box center [341, 381] width 55 height 7
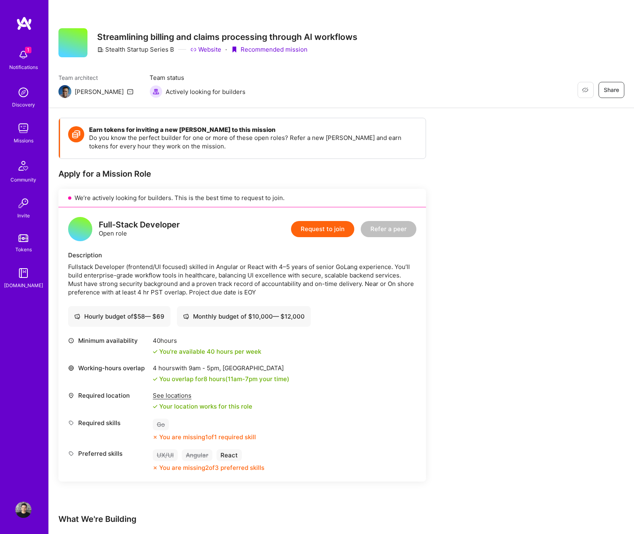
click at [27, 57] on img at bounding box center [23, 55] width 16 height 16
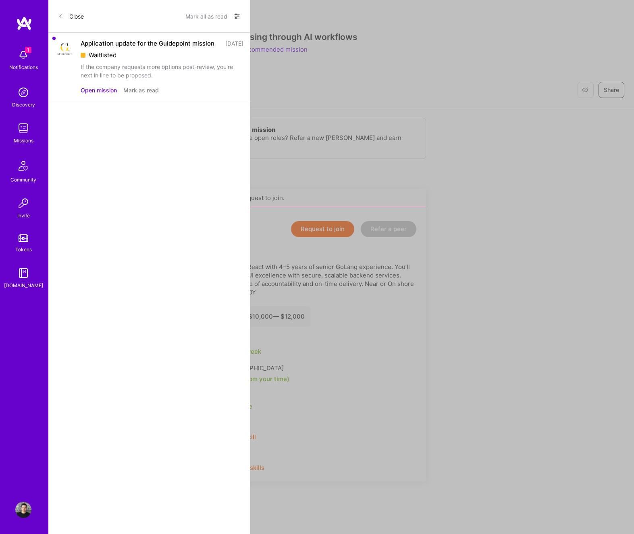
click at [161, 77] on div "If the company requests more options post-review, you're next in line to be pro…" at bounding box center [162, 70] width 163 height 17
click at [152, 48] on div "Application update for the Guidepoint mission" at bounding box center [148, 43] width 134 height 8
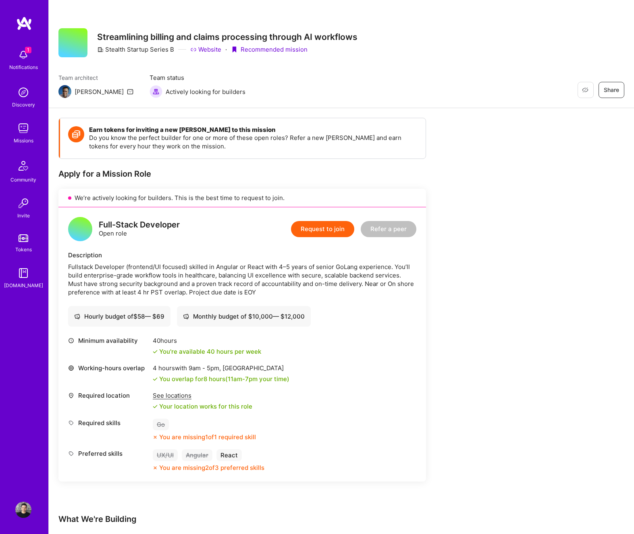
click at [21, 22] on img at bounding box center [24, 23] width 16 height 15
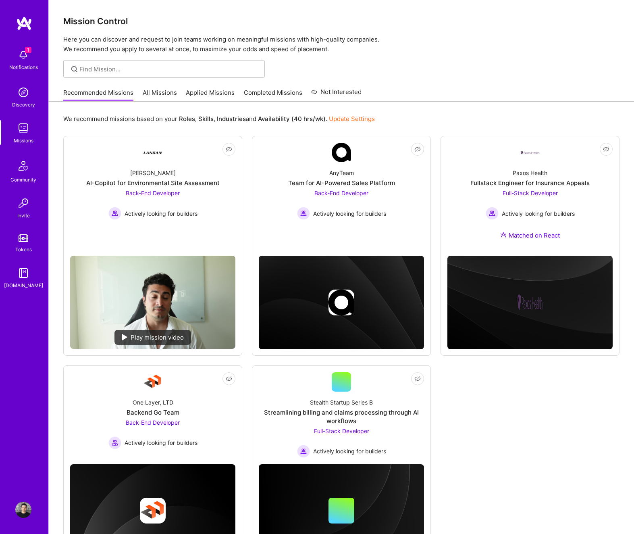
click at [158, 92] on link "All Missions" at bounding box center [160, 94] width 34 height 13
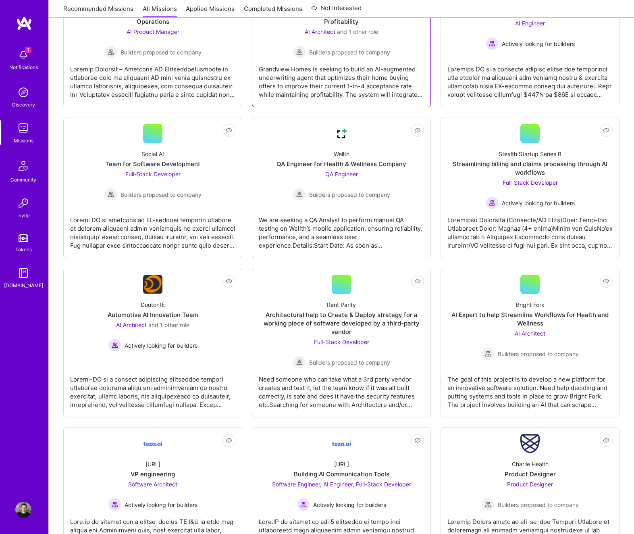
scroll to position [633, 0]
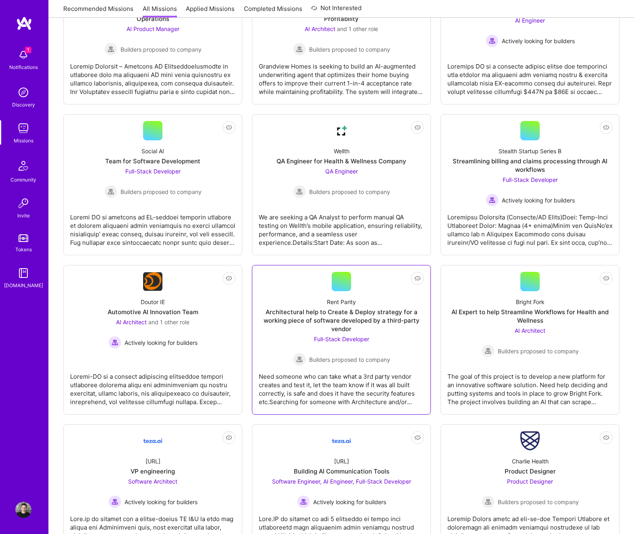
click at [361, 320] on div "Architectural help to Create & Deploy strategy for a working piece of software …" at bounding box center [341, 320] width 165 height 25
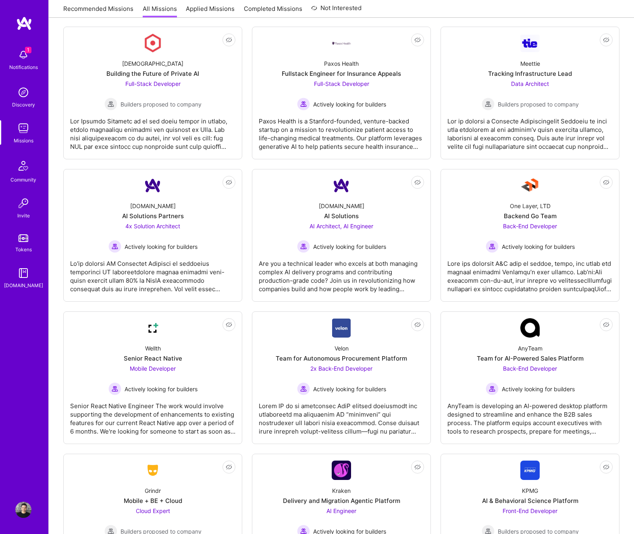
scroll to position [1778, 0]
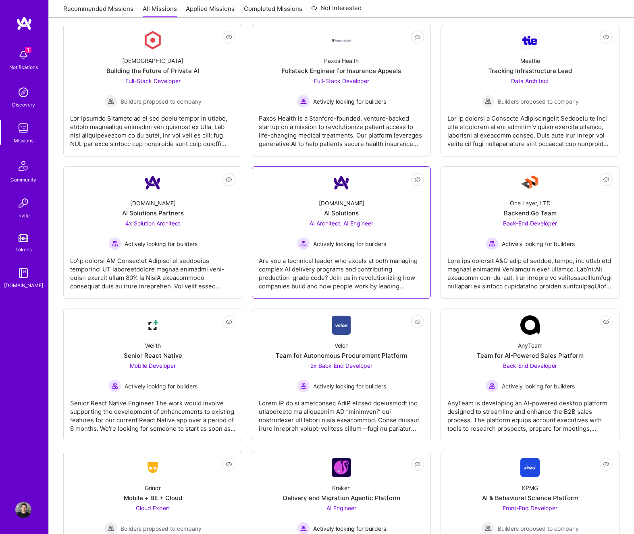
click at [362, 246] on span "Actively looking for builders" at bounding box center [349, 243] width 73 height 8
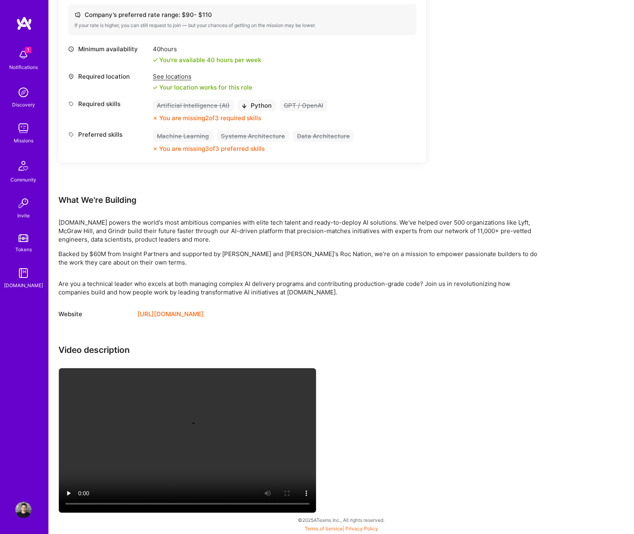
scroll to position [617, 0]
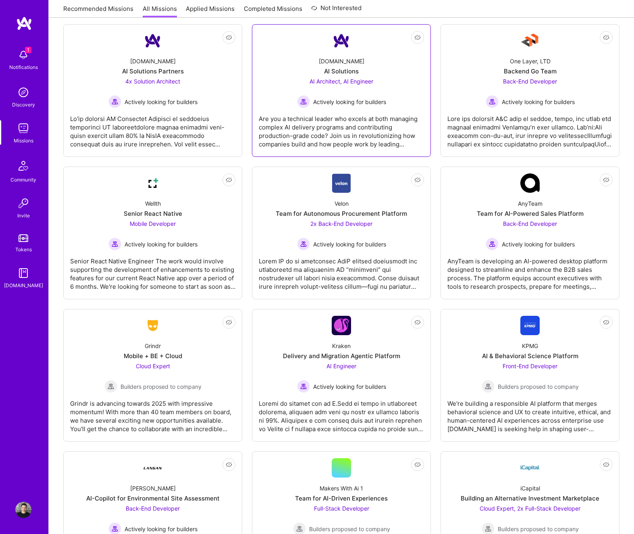
scroll to position [1923, 0]
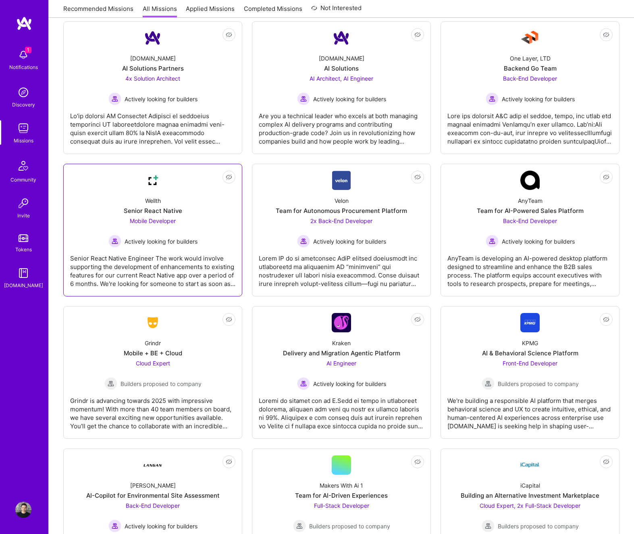
click at [154, 216] on div "Wellth Senior React Native Mobile Developer Actively looking for builders" at bounding box center [152, 219] width 165 height 58
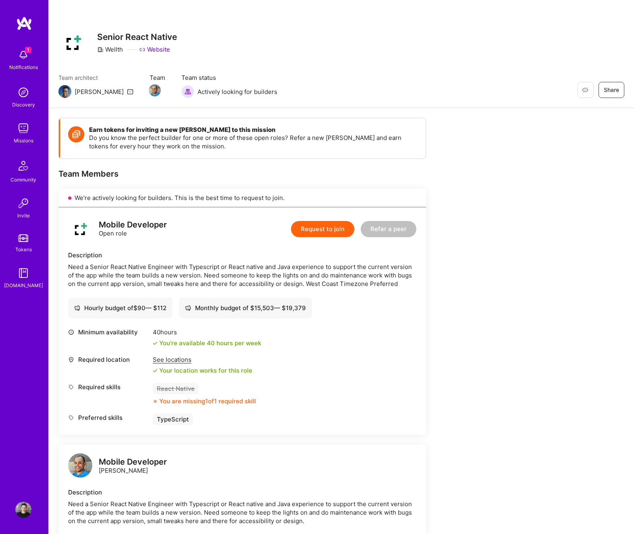
click at [331, 226] on button "Request to join" at bounding box center [322, 229] width 63 height 16
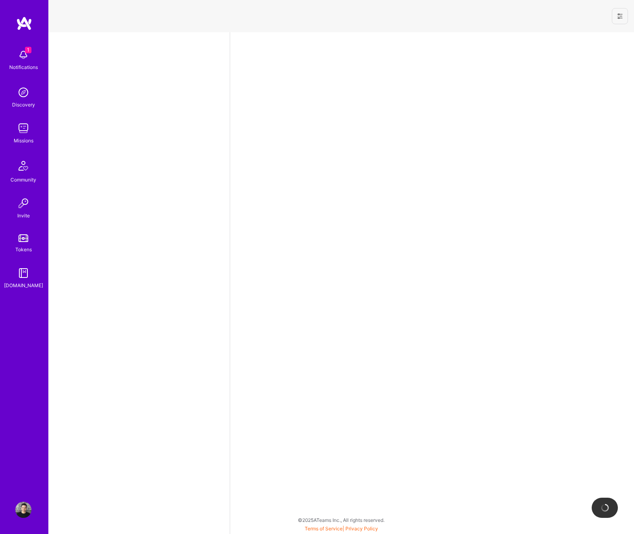
select select "US"
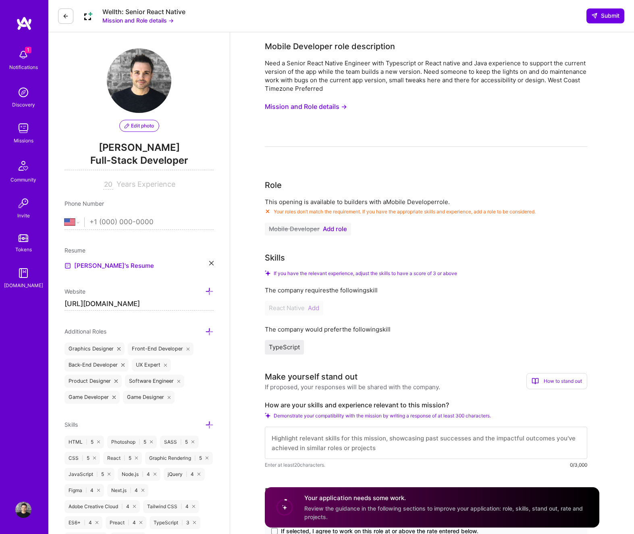
click at [316, 310] on div "React Native Add" at bounding box center [426, 308] width 322 height 15
click at [316, 308] on div "React Native Add" at bounding box center [426, 308] width 322 height 15
click at [317, 308] on div "React Native Add" at bounding box center [426, 308] width 322 height 15
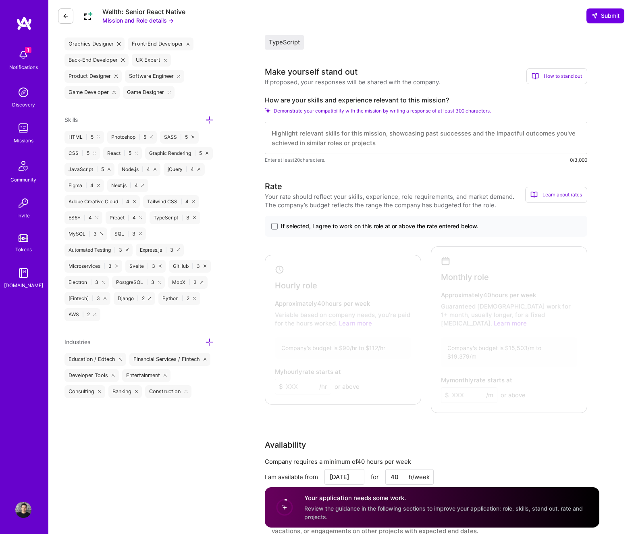
scroll to position [303, 0]
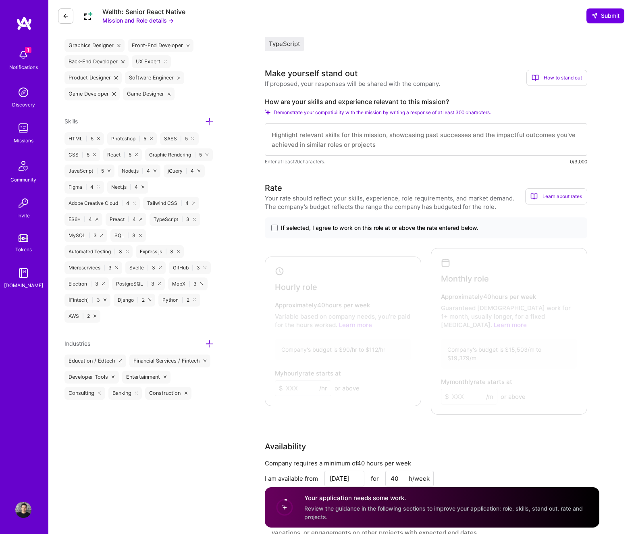
click at [208, 121] on icon at bounding box center [209, 121] width 8 height 8
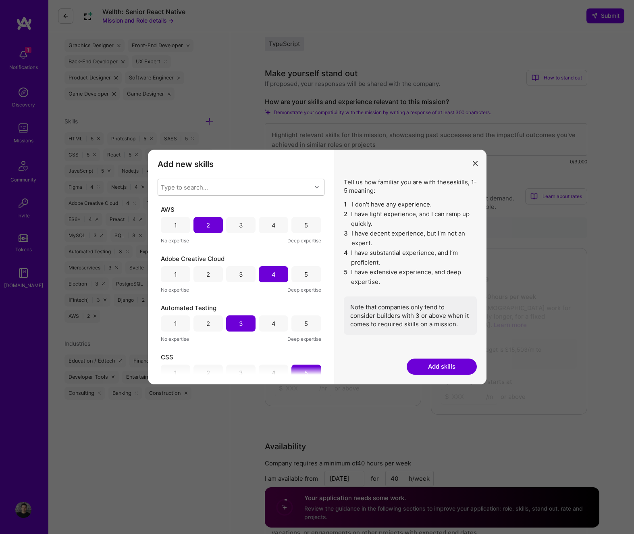
click at [231, 187] on div "Type to search..." at bounding box center [235, 187] width 154 height 16
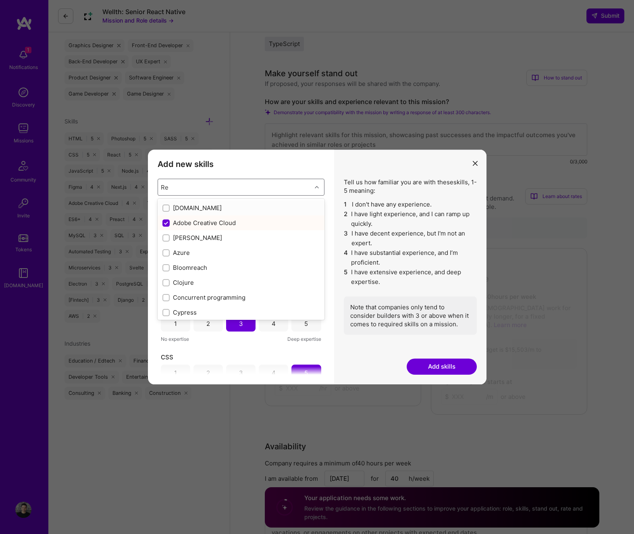
type input "Rea"
checkbox input "true"
checkbox input "false"
checkbox input "true"
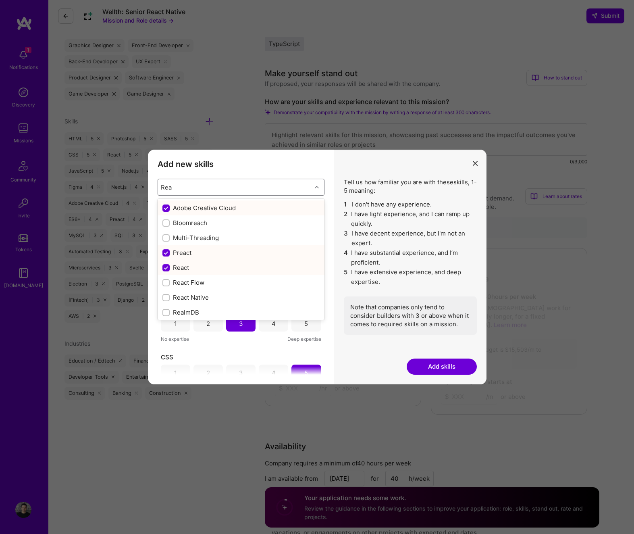
type input "Reac"
checkbox input "false"
checkbox input "true"
checkbox input "false"
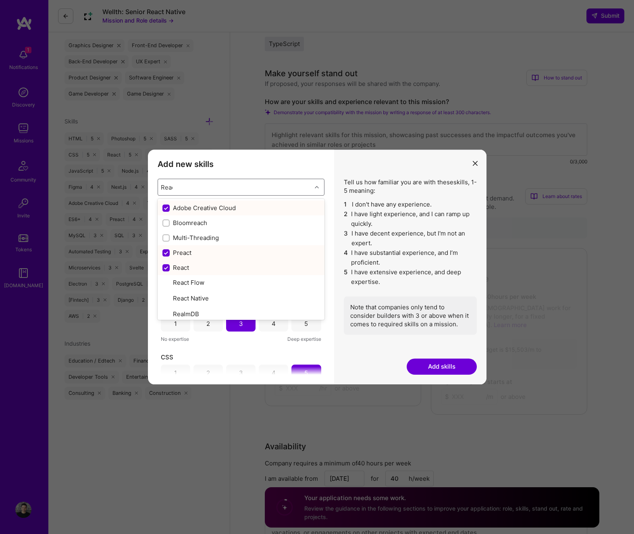
checkbox input "false"
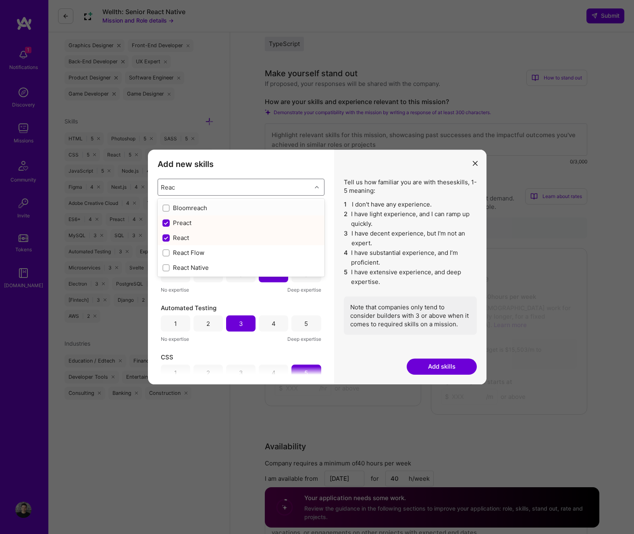
type input "React"
checkbox input "true"
checkbox input "false"
click at [167, 252] on input "modal" at bounding box center [167, 253] width 6 height 6
checkbox input "false"
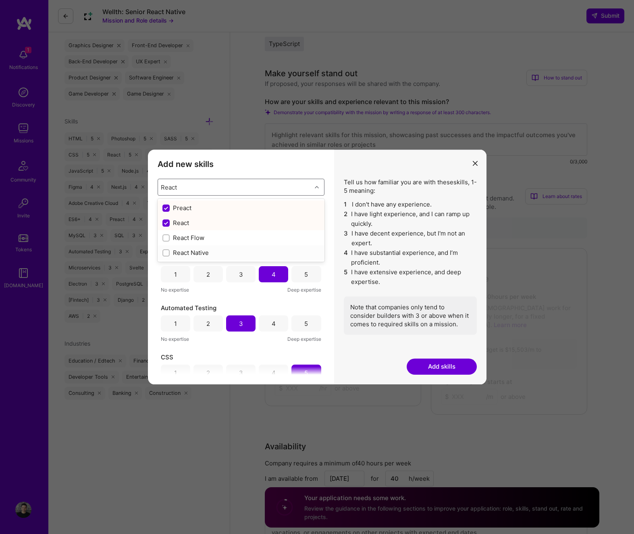
checkbox input "false"
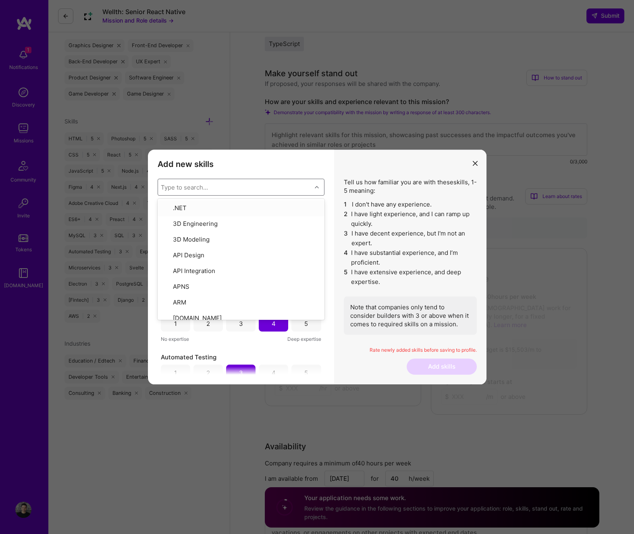
click at [330, 169] on div "Add new skills Tell us how familiar you are with given skills, using between 1 …" at bounding box center [241, 267] width 186 height 235
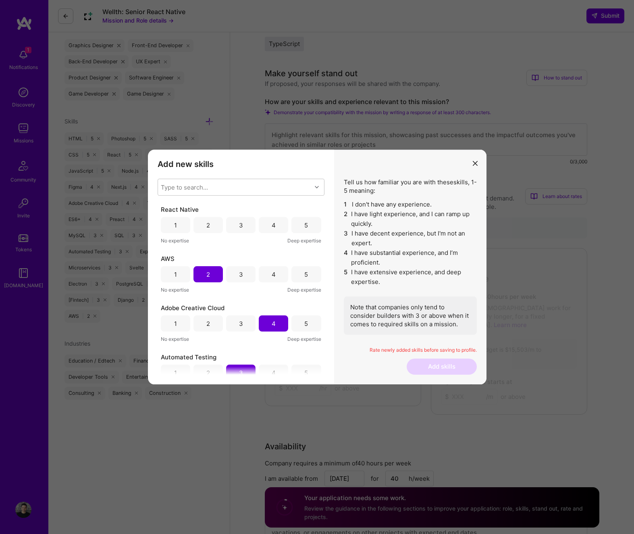
click at [245, 222] on div "3" at bounding box center [240, 225] width 29 height 16
click at [458, 368] on button "Add skills" at bounding box center [442, 366] width 70 height 16
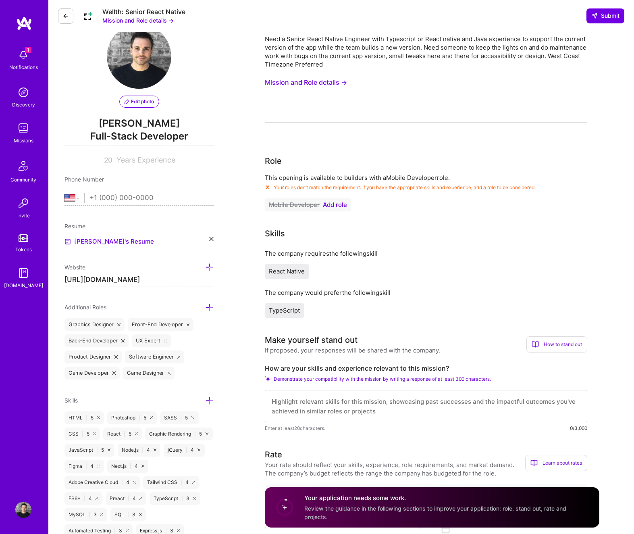
scroll to position [0, 0]
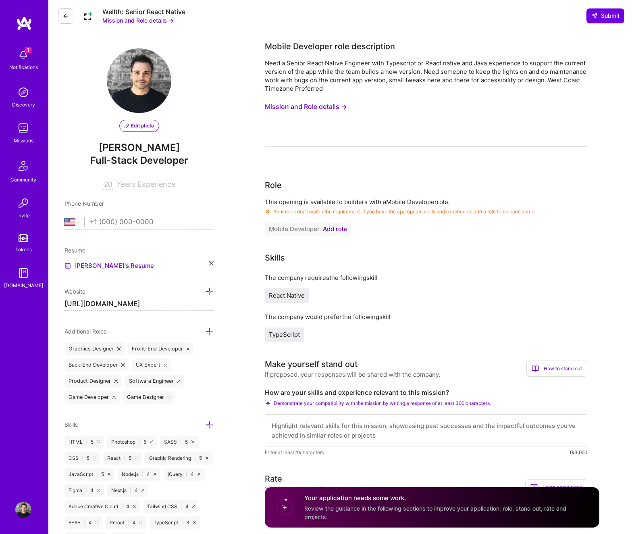
click at [29, 55] on img at bounding box center [23, 55] width 16 height 16
click at [23, 26] on img at bounding box center [24, 23] width 16 height 15
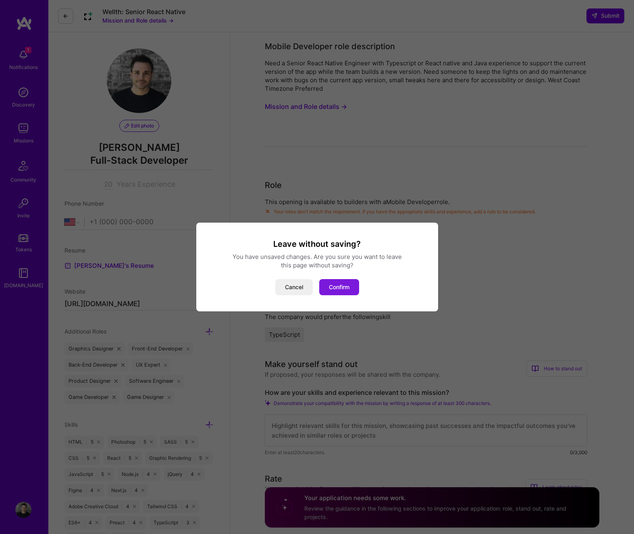
click at [343, 289] on button "Confirm" at bounding box center [339, 287] width 40 height 16
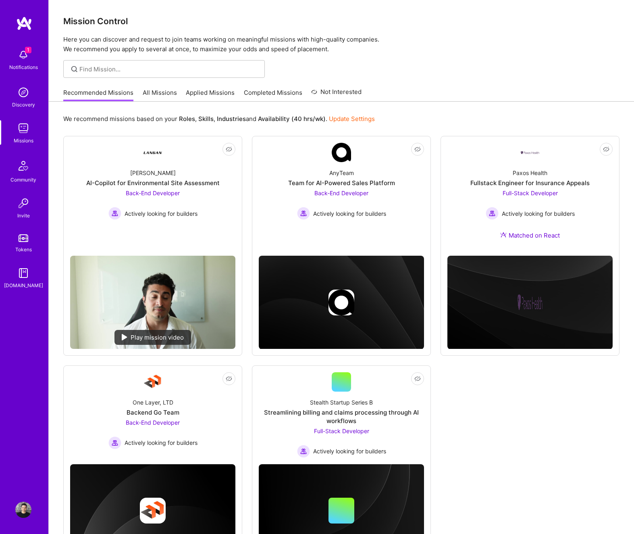
click at [169, 98] on link "All Missions" at bounding box center [160, 94] width 34 height 13
